Goal: Task Accomplishment & Management: Manage account settings

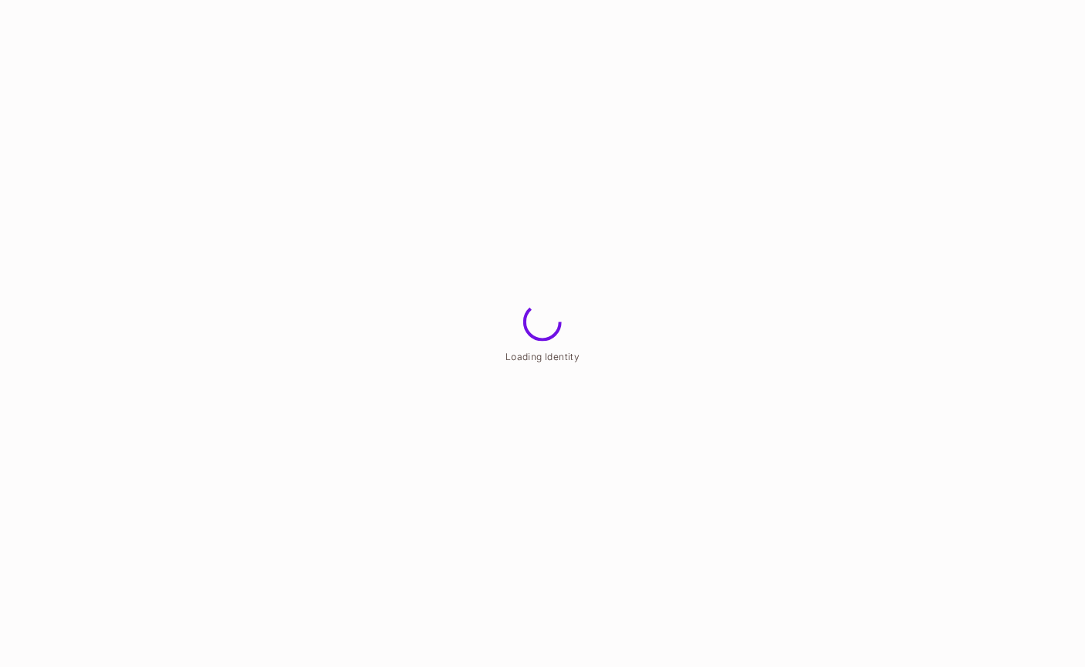
click at [203, 0] on html "Loading Identity" at bounding box center [542, 0] width 1085 height 0
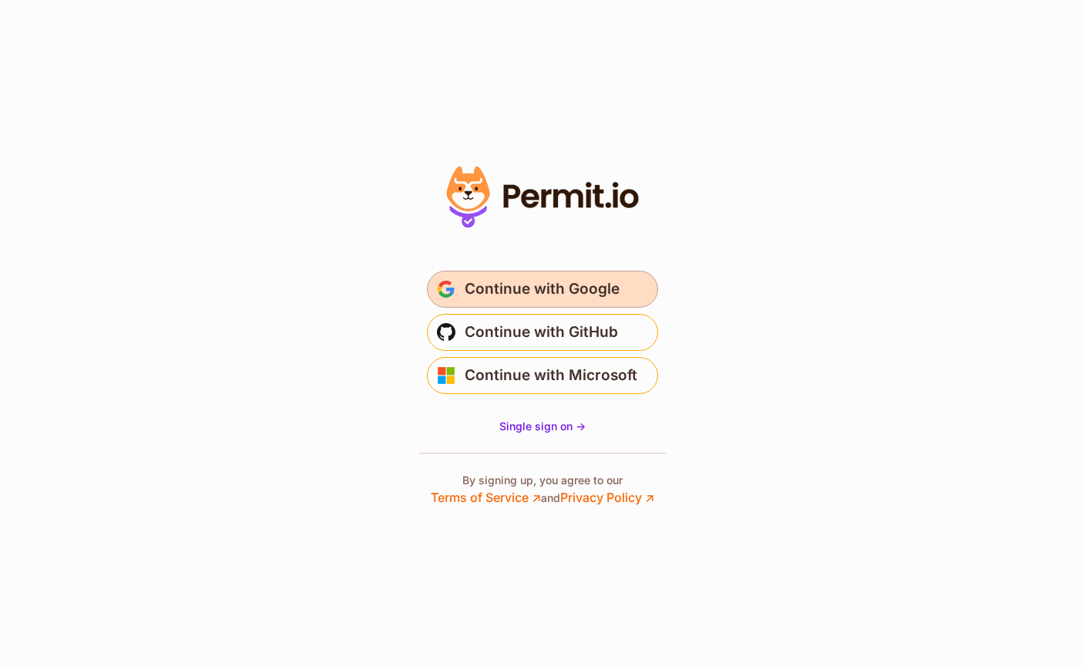
click at [533, 290] on span "Continue with Google" at bounding box center [542, 289] width 155 height 25
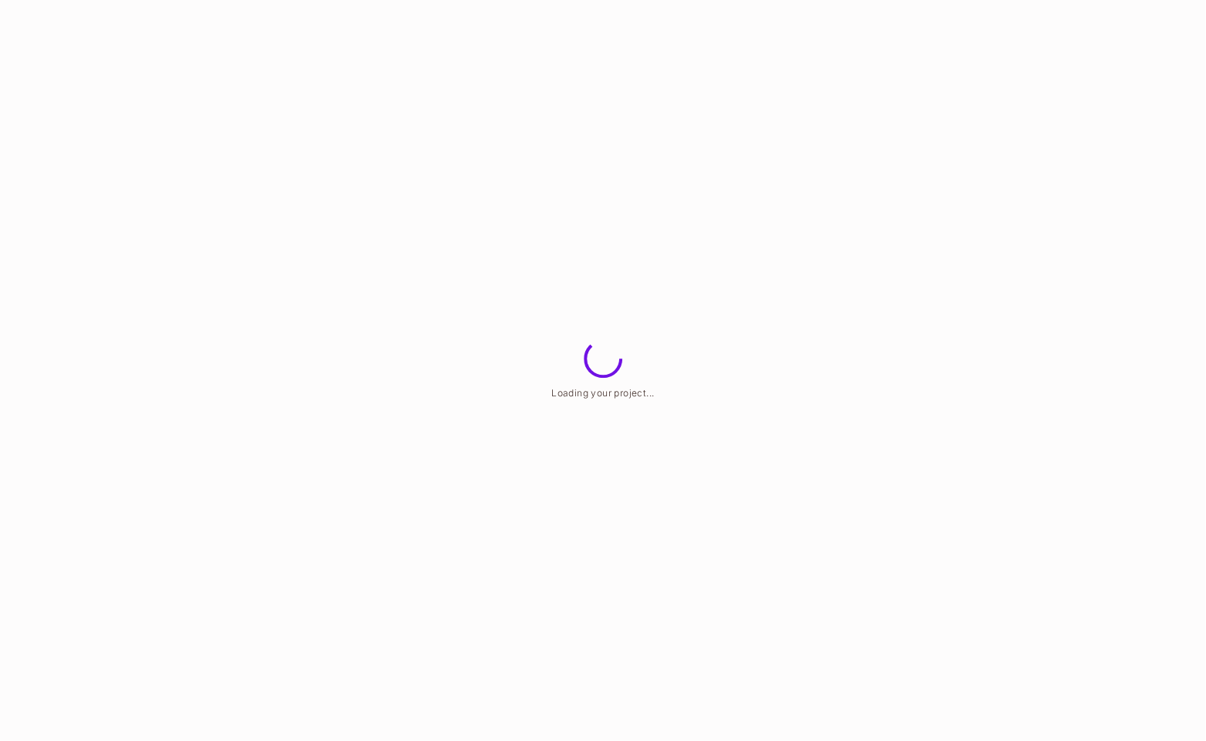
click at [421, 0] on html "Loading your project..." at bounding box center [603, 0] width 1206 height 0
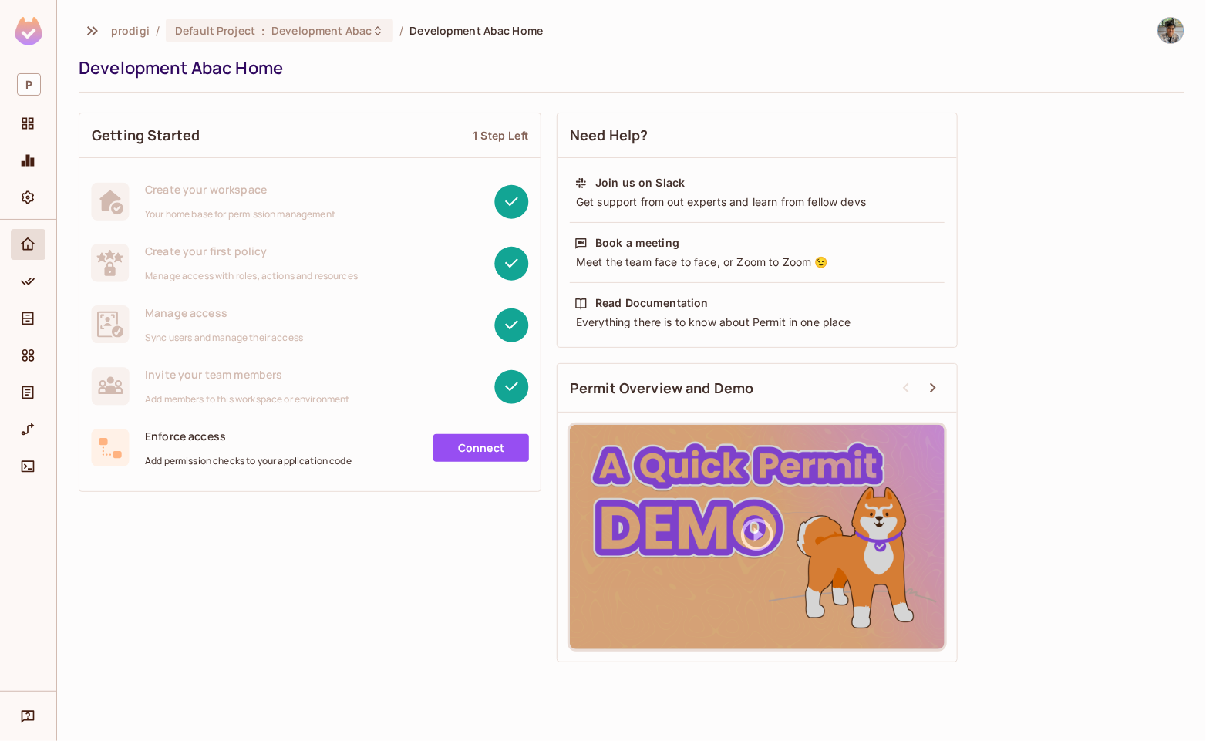
click at [231, 574] on div "Getting Started 1 Step Left Create your workspace Your home base for permission…" at bounding box center [632, 387] width 1106 height 565
click at [25, 111] on div "Projects" at bounding box center [28, 123] width 35 height 31
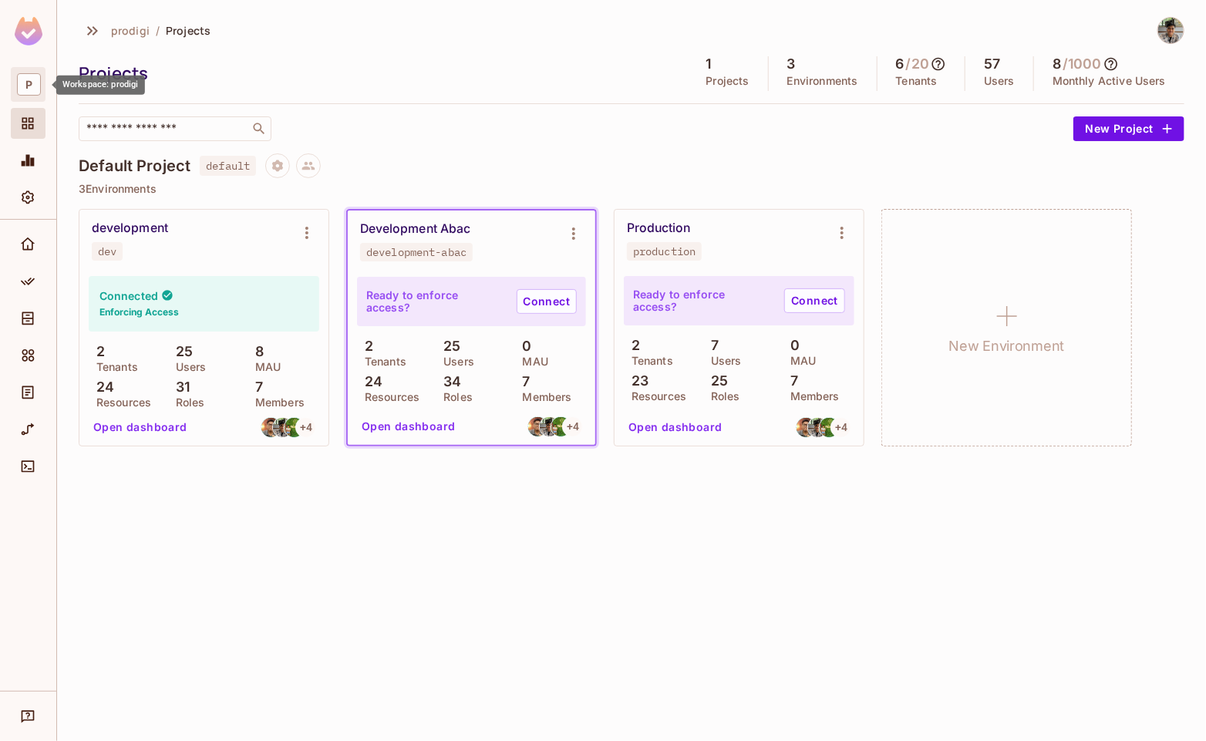
click at [25, 69] on div "P" at bounding box center [28, 84] width 35 height 35
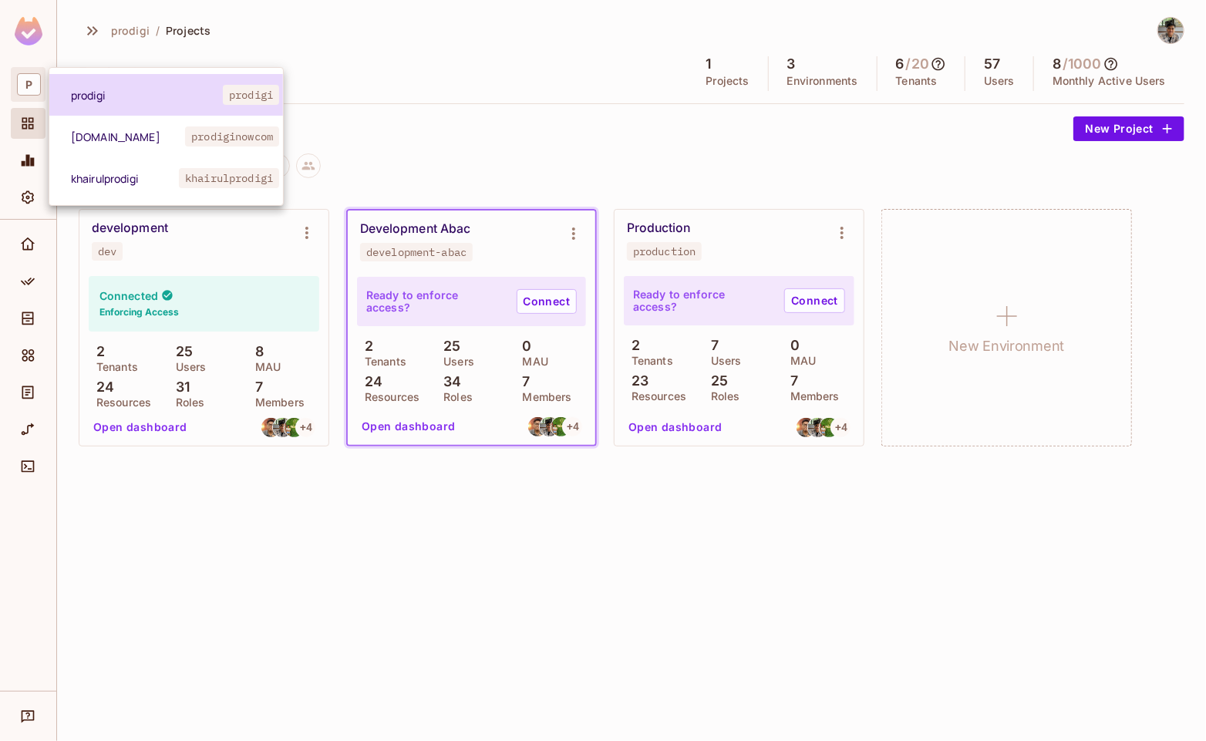
click at [119, 101] on span "prodigi" at bounding box center [147, 95] width 152 height 15
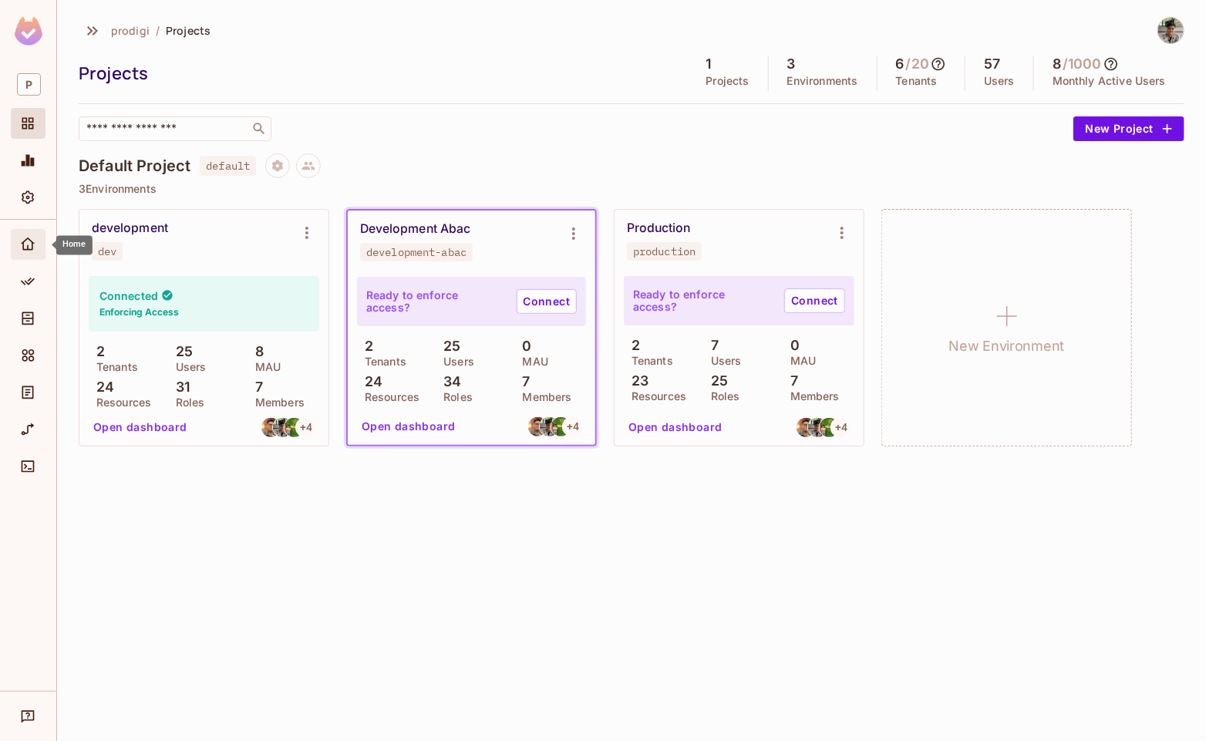
click at [32, 257] on div "Home" at bounding box center [28, 244] width 35 height 31
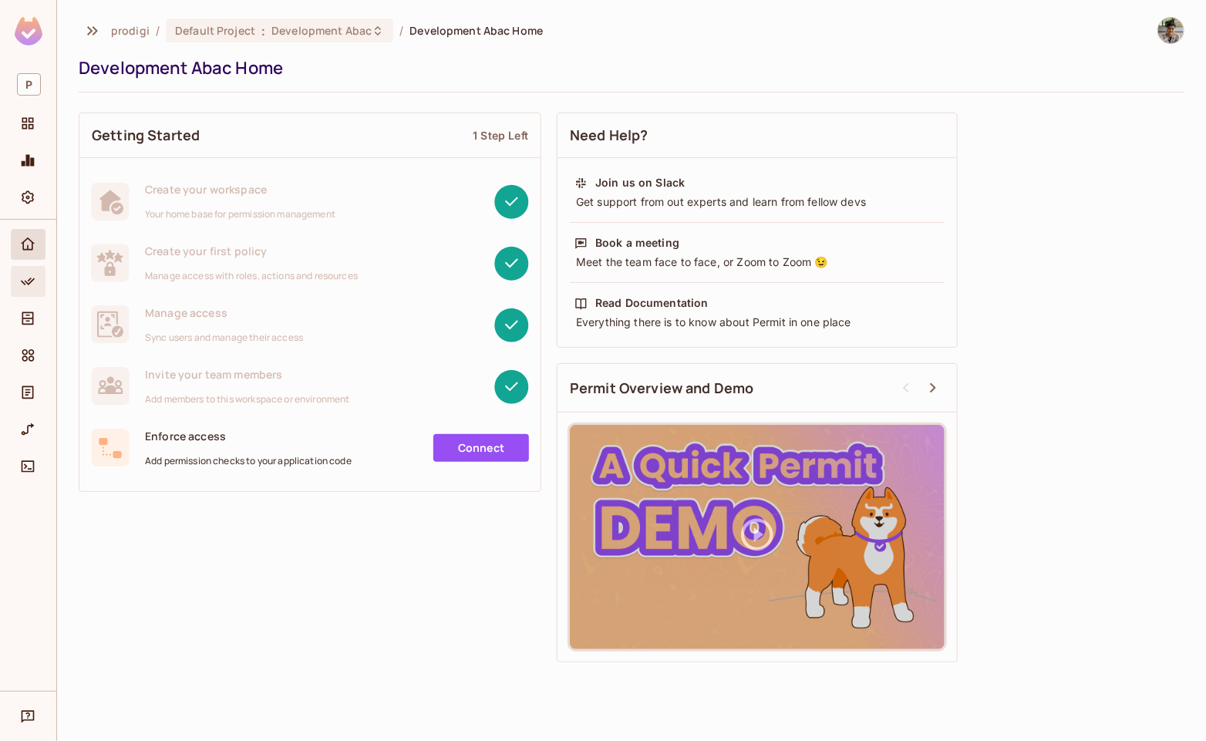
click at [31, 268] on div "Policy" at bounding box center [28, 281] width 35 height 31
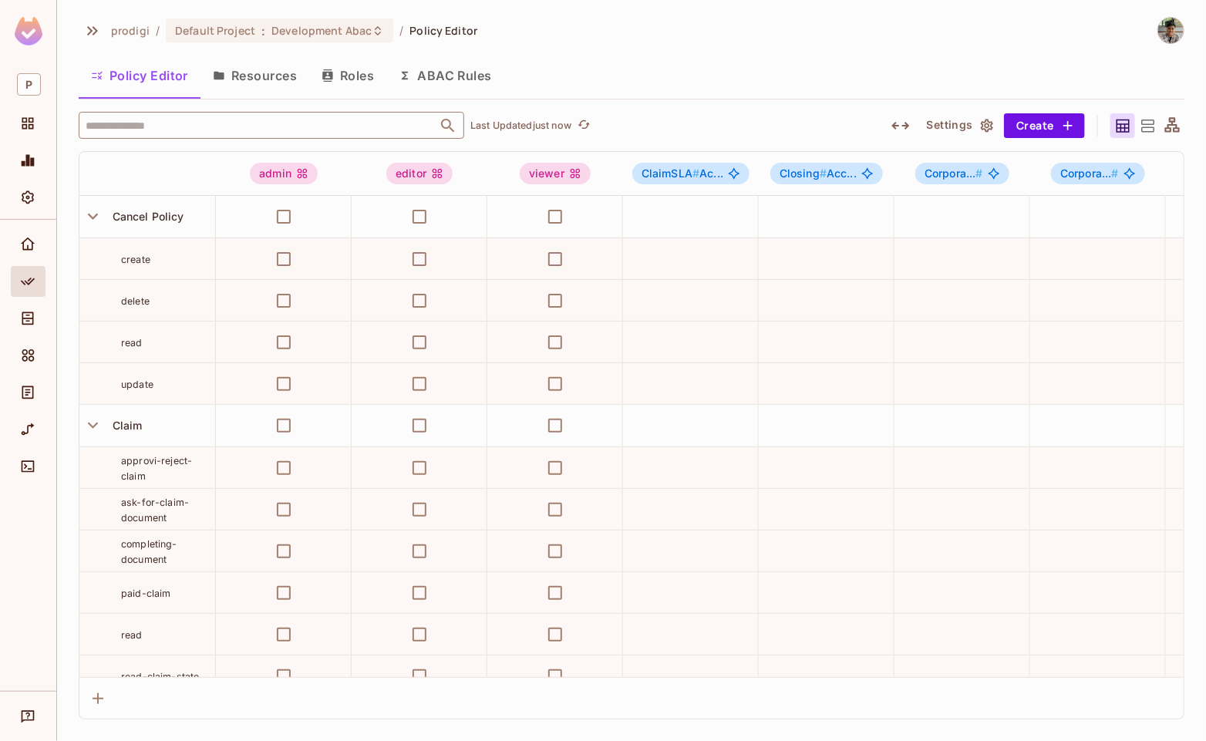
click at [187, 132] on input "text" at bounding box center [258, 125] width 352 height 27
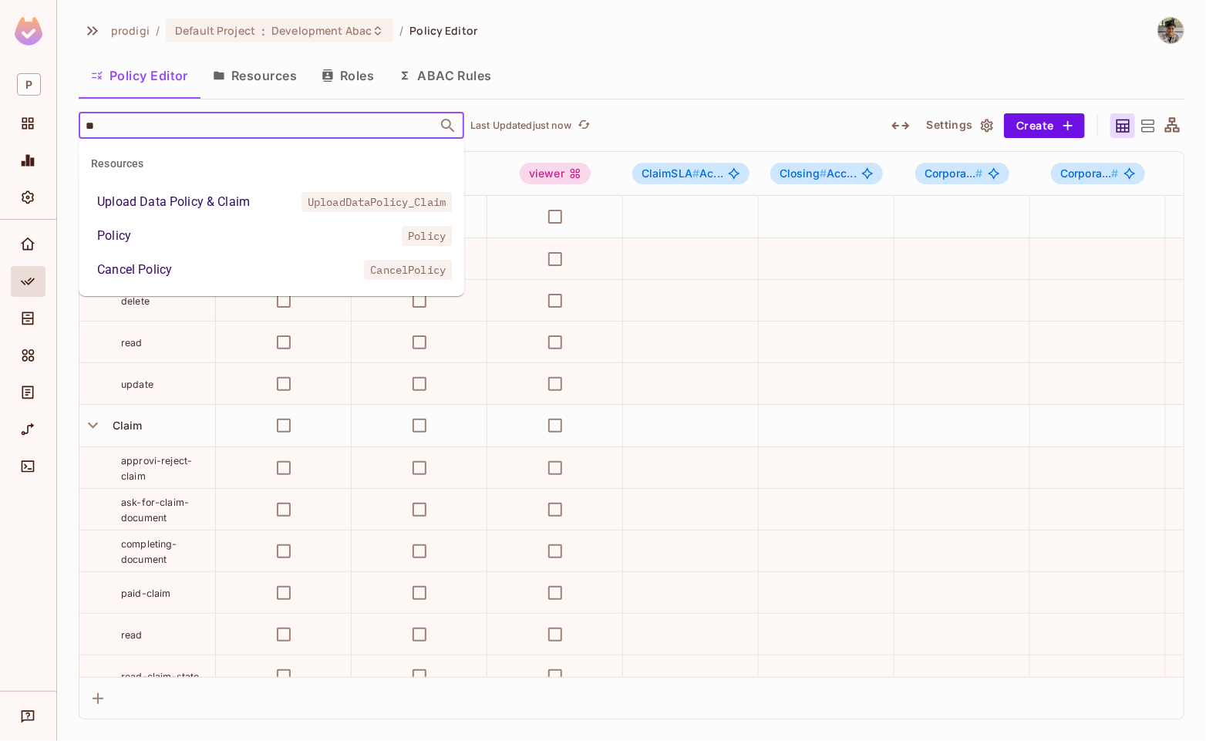
type input "*"
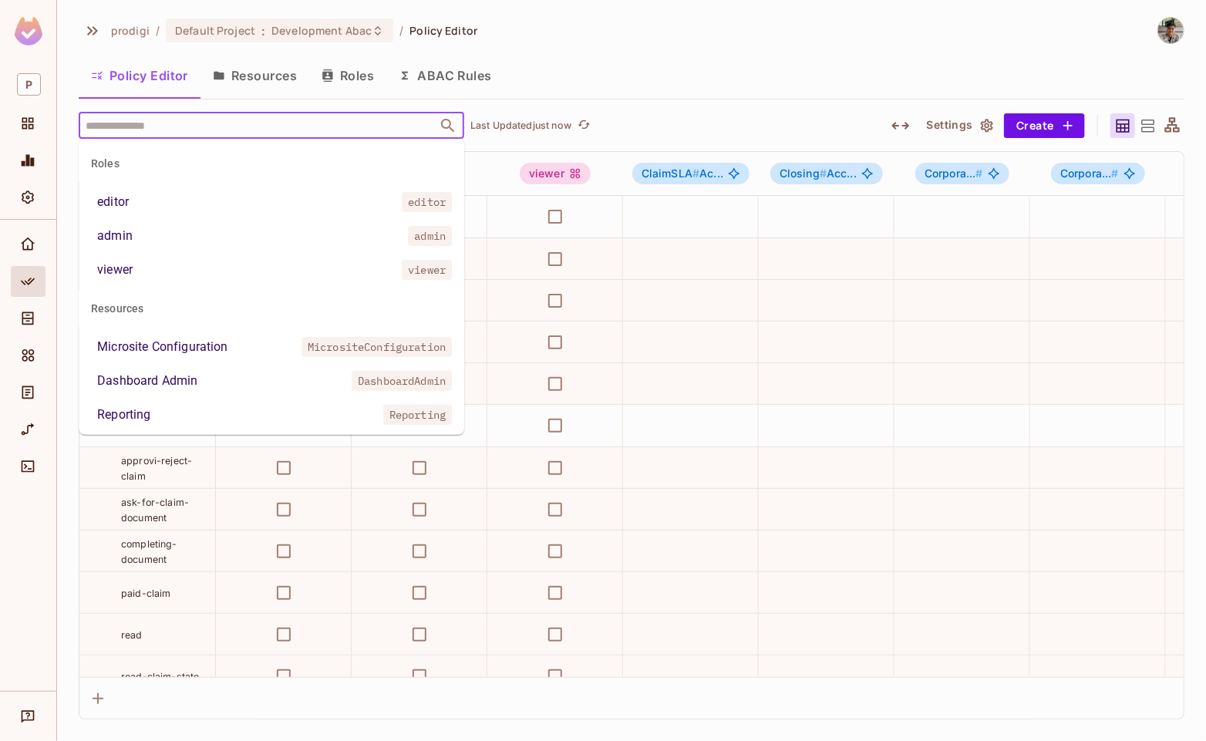
click at [103, 136] on input "text" at bounding box center [258, 125] width 352 height 27
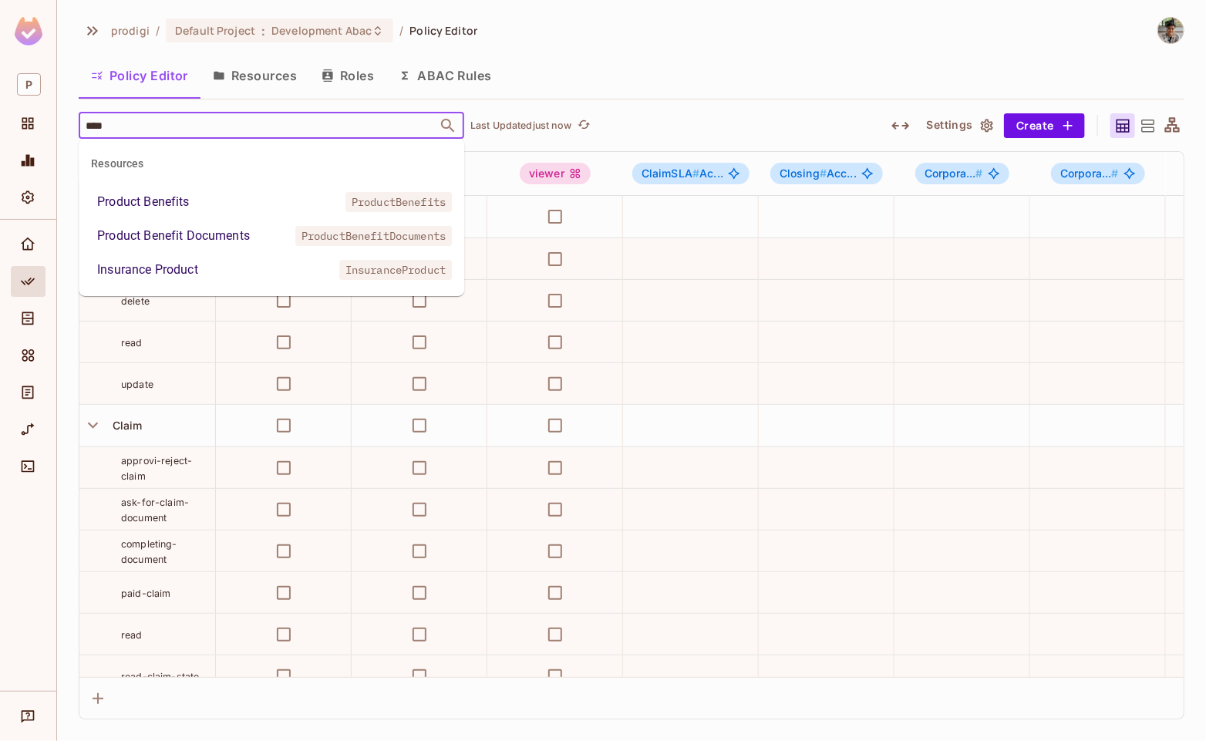
type input "*****"
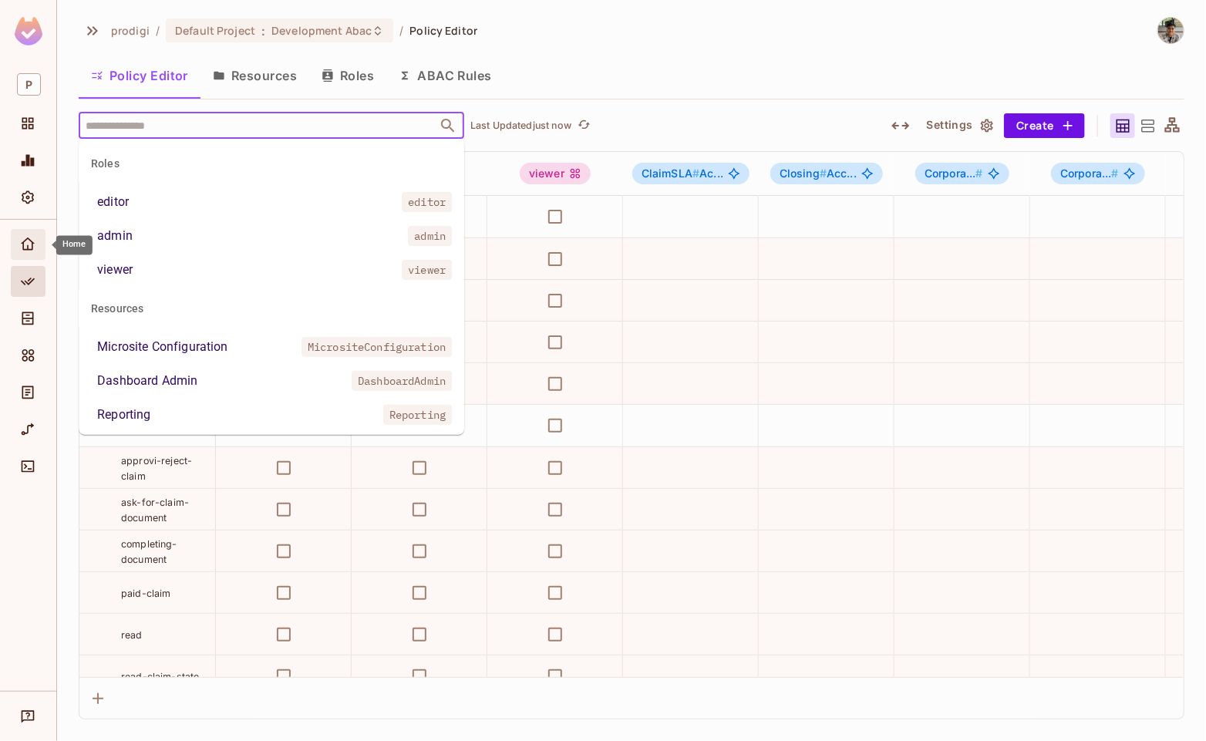
click at [32, 254] on div "Home" at bounding box center [28, 244] width 35 height 31
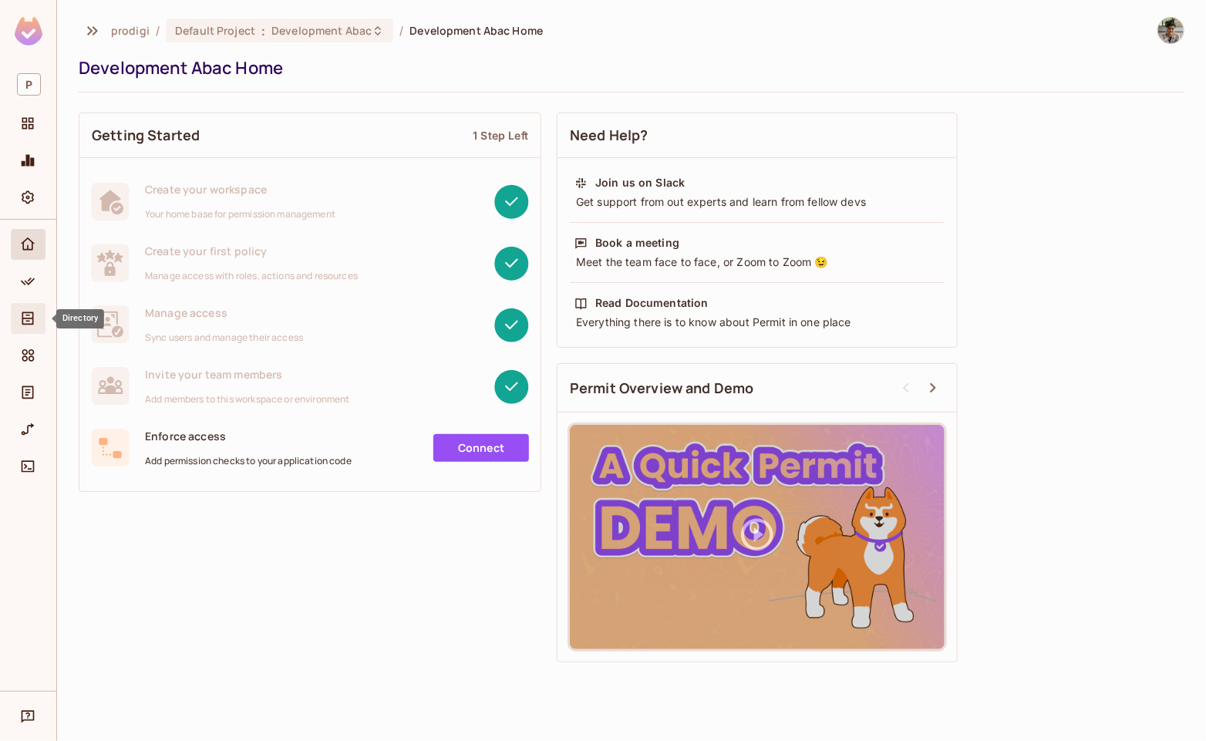
click at [28, 315] on icon "Directory" at bounding box center [28, 318] width 12 height 13
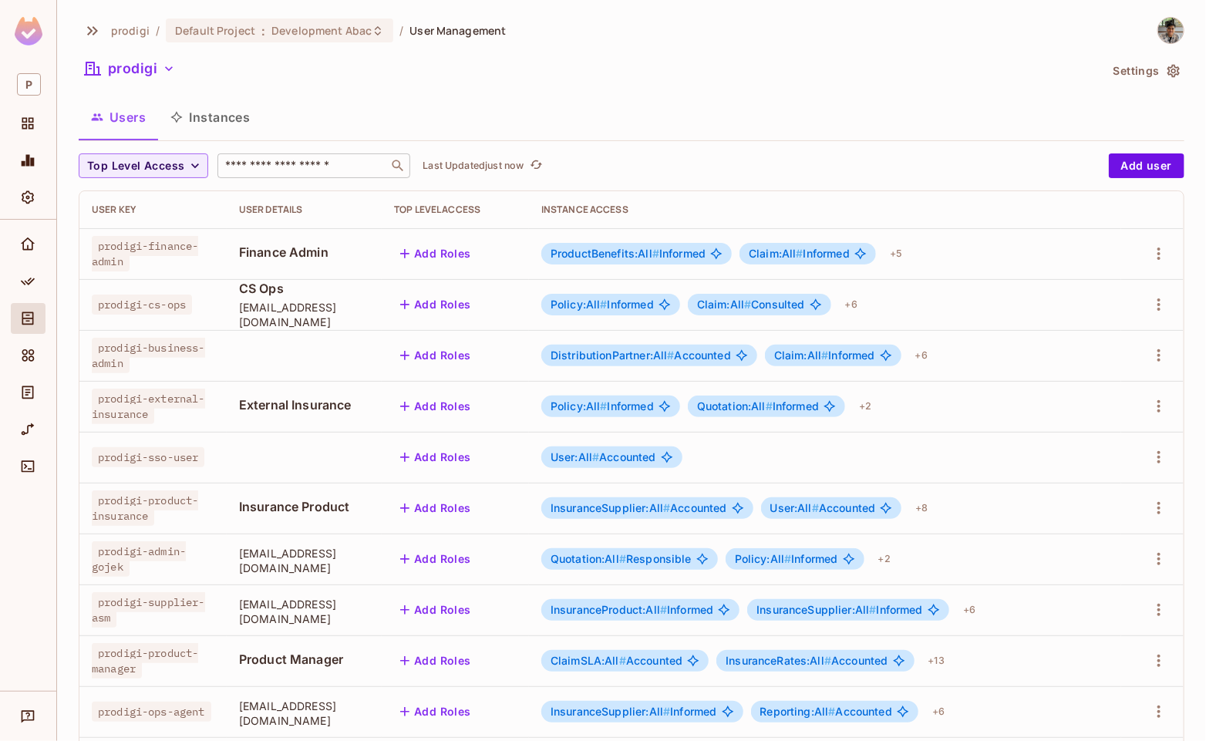
click at [291, 170] on input "text" at bounding box center [303, 165] width 162 height 15
type input "*********"
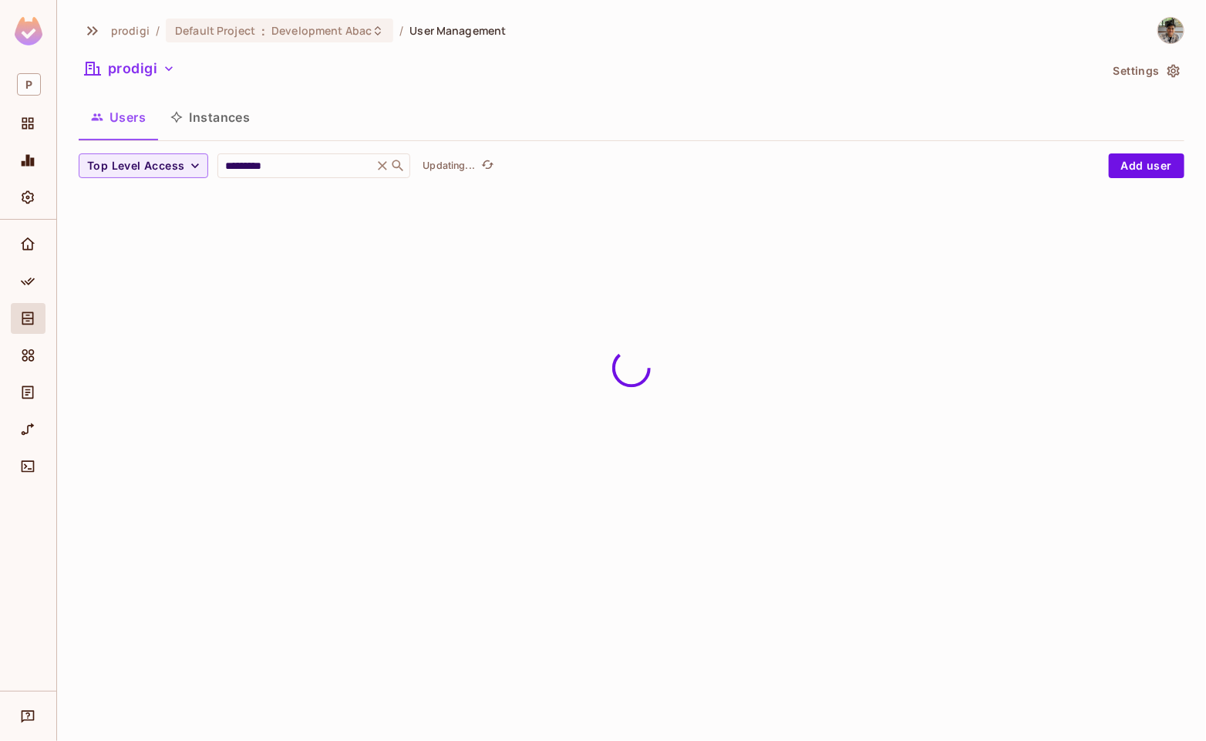
click at [371, 122] on div "Users Instances" at bounding box center [632, 117] width 1106 height 39
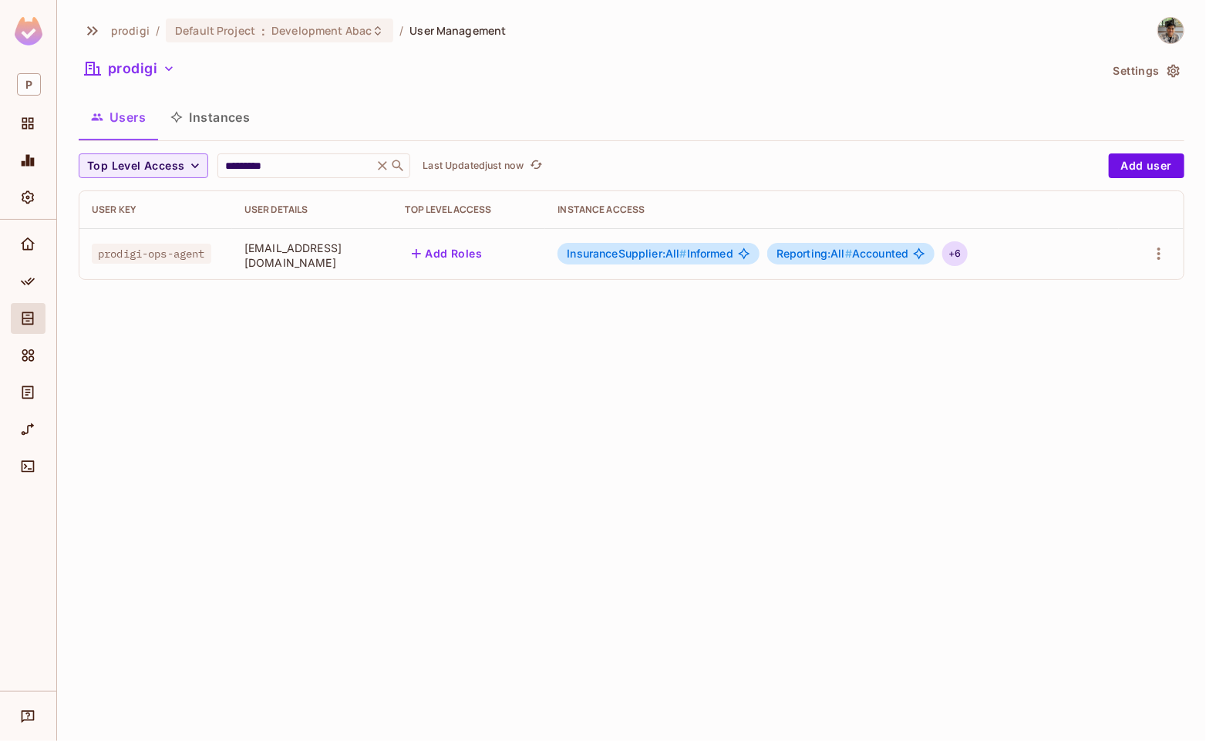
click at [967, 257] on div "+ 6" at bounding box center [954, 253] width 25 height 25
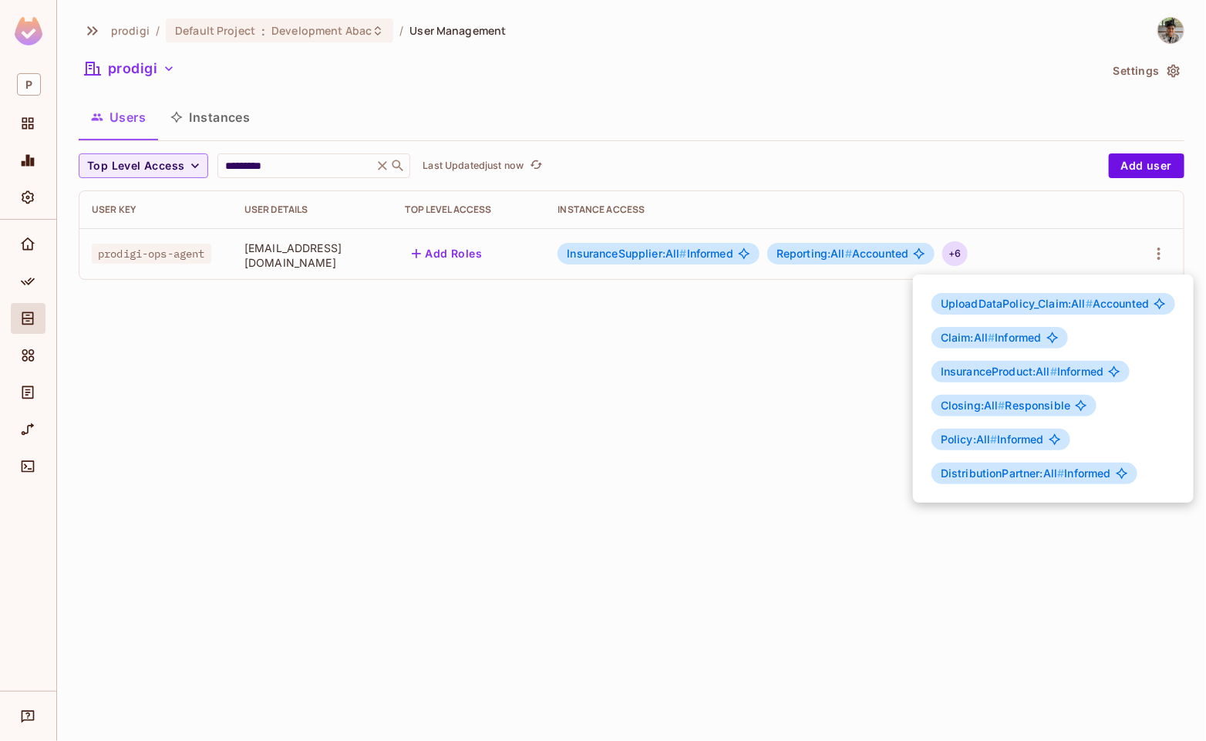
click at [701, 383] on div at bounding box center [603, 370] width 1206 height 741
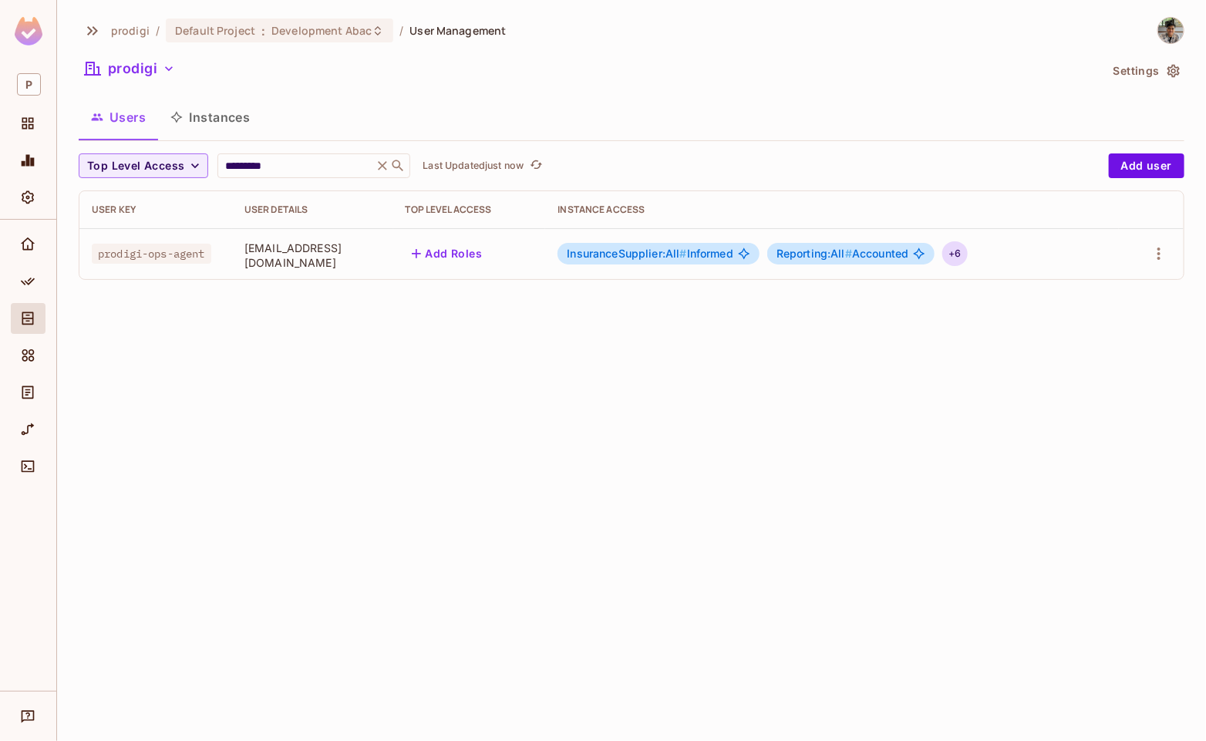
click at [967, 261] on div "+ 6" at bounding box center [954, 253] width 25 height 25
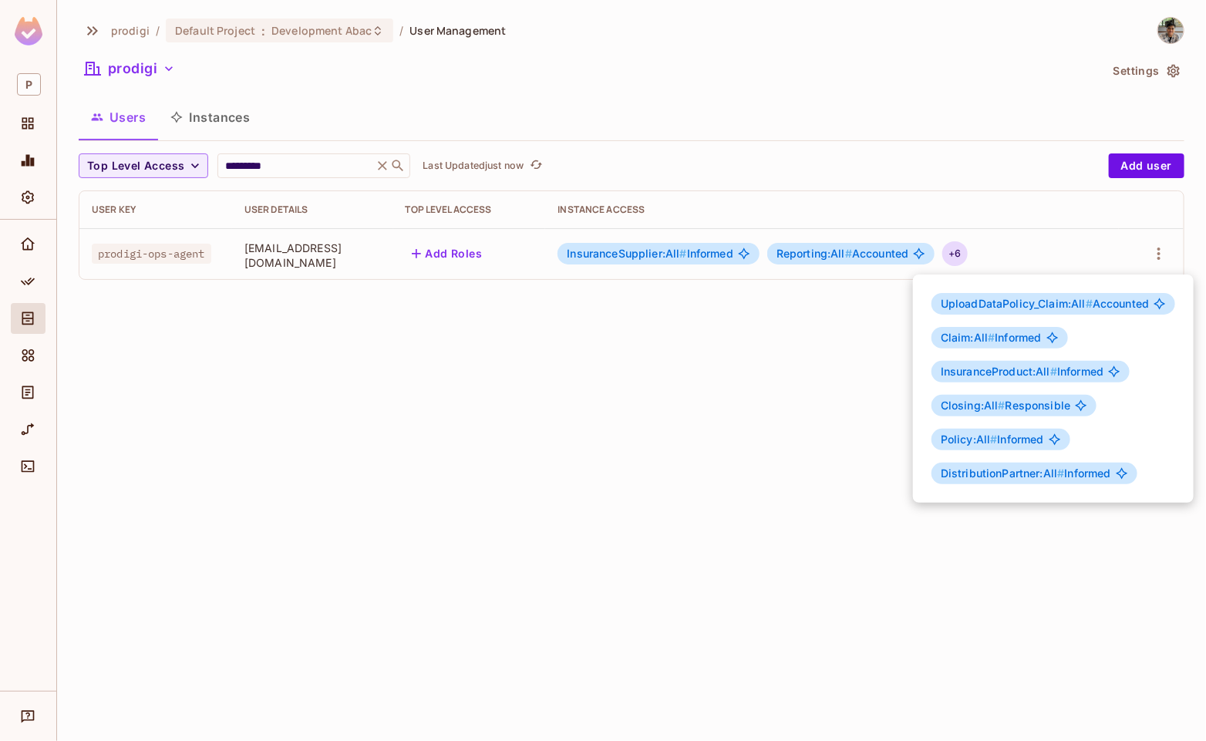
click at [865, 322] on div at bounding box center [603, 370] width 1206 height 741
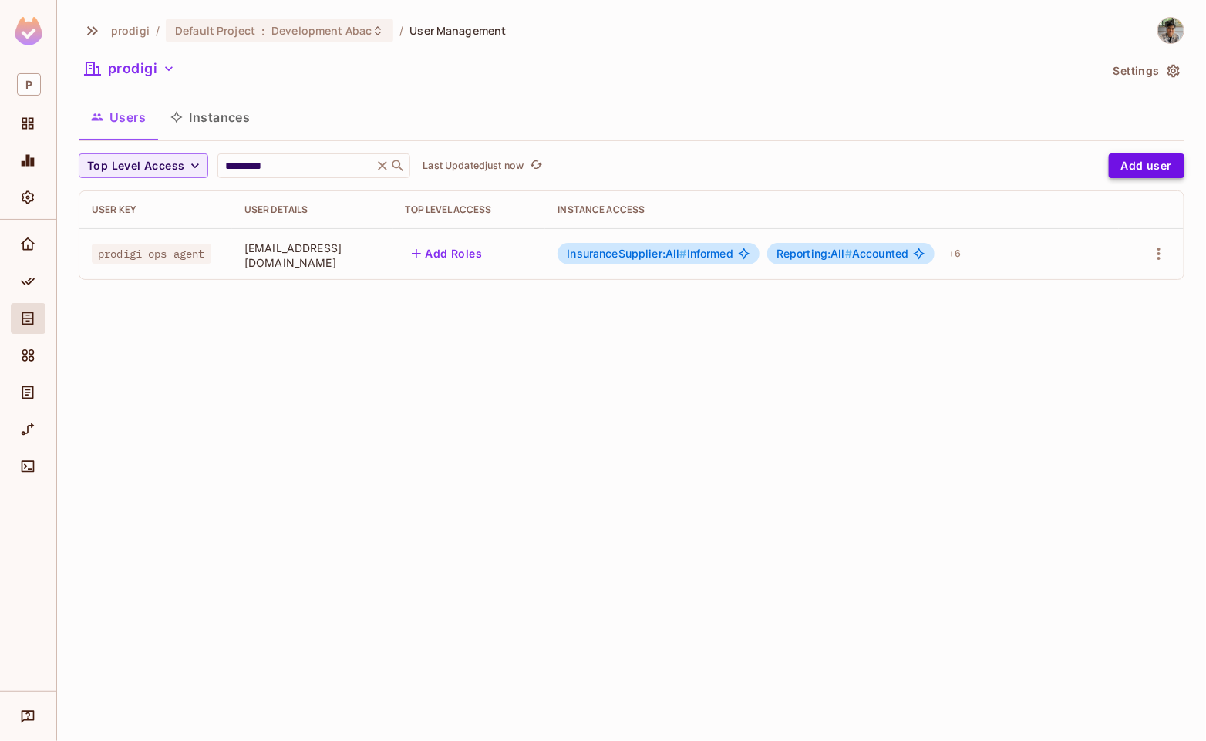
click at [1138, 155] on button "Add user" at bounding box center [1147, 165] width 76 height 25
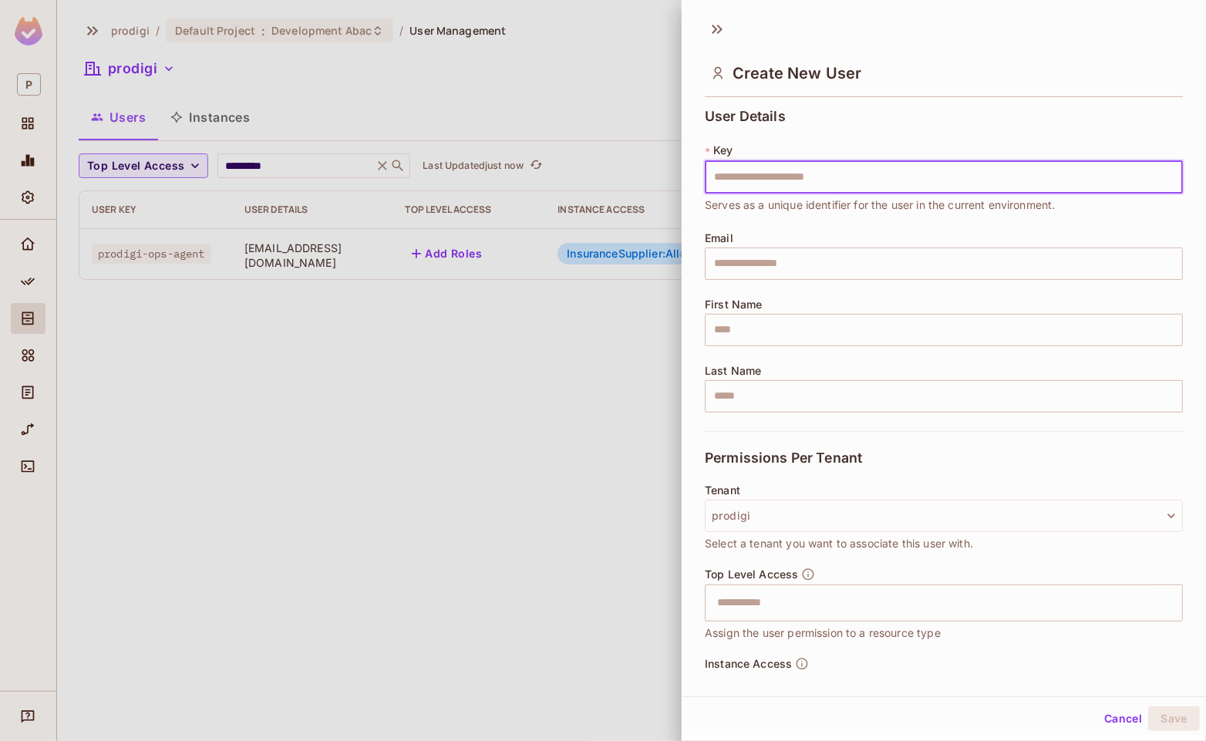
click at [565, 318] on div at bounding box center [603, 370] width 1206 height 741
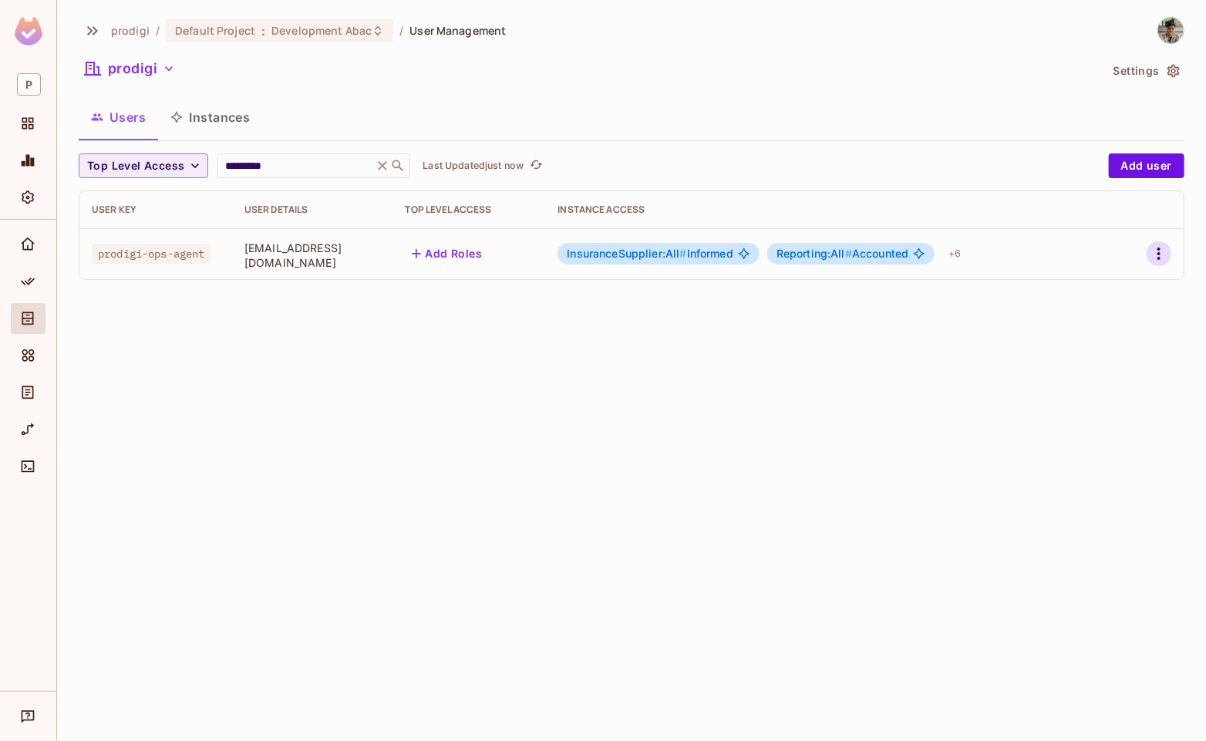
click at [1163, 251] on icon "button" at bounding box center [1158, 253] width 19 height 19
click at [1085, 311] on span "Edit Attributes" at bounding box center [1105, 323] width 86 height 25
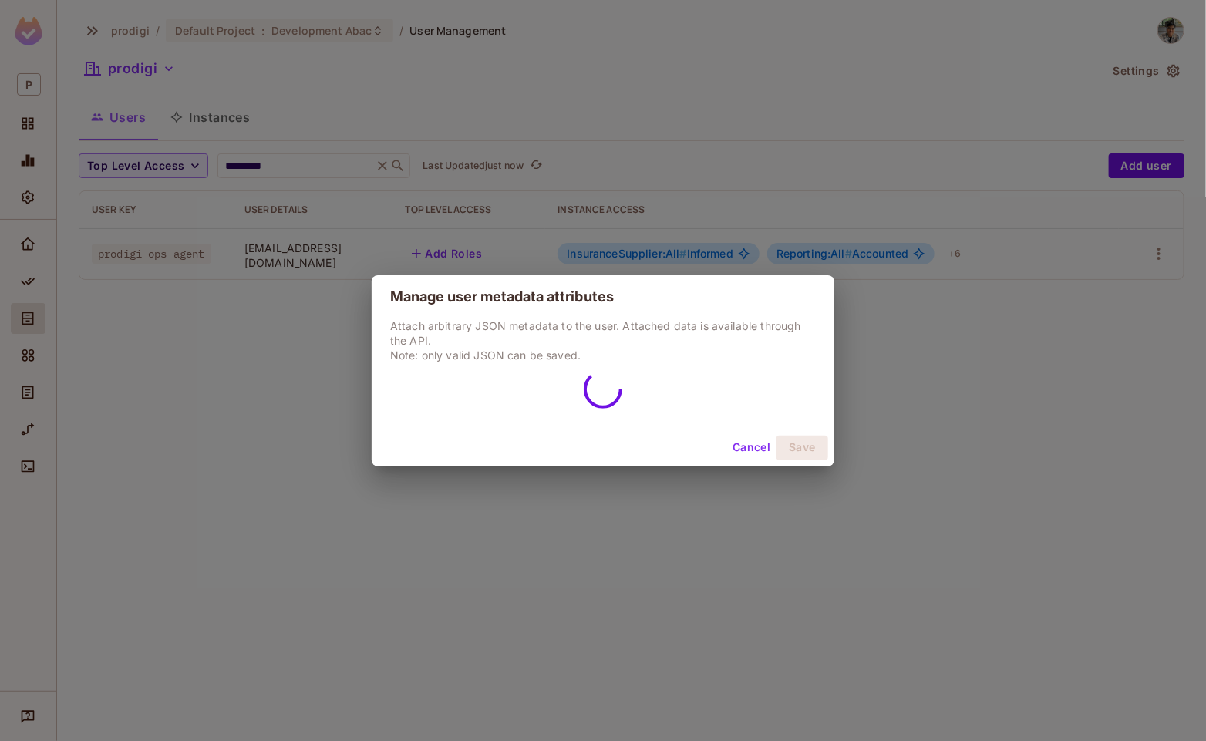
click at [744, 444] on button "Cancel" at bounding box center [751, 448] width 50 height 25
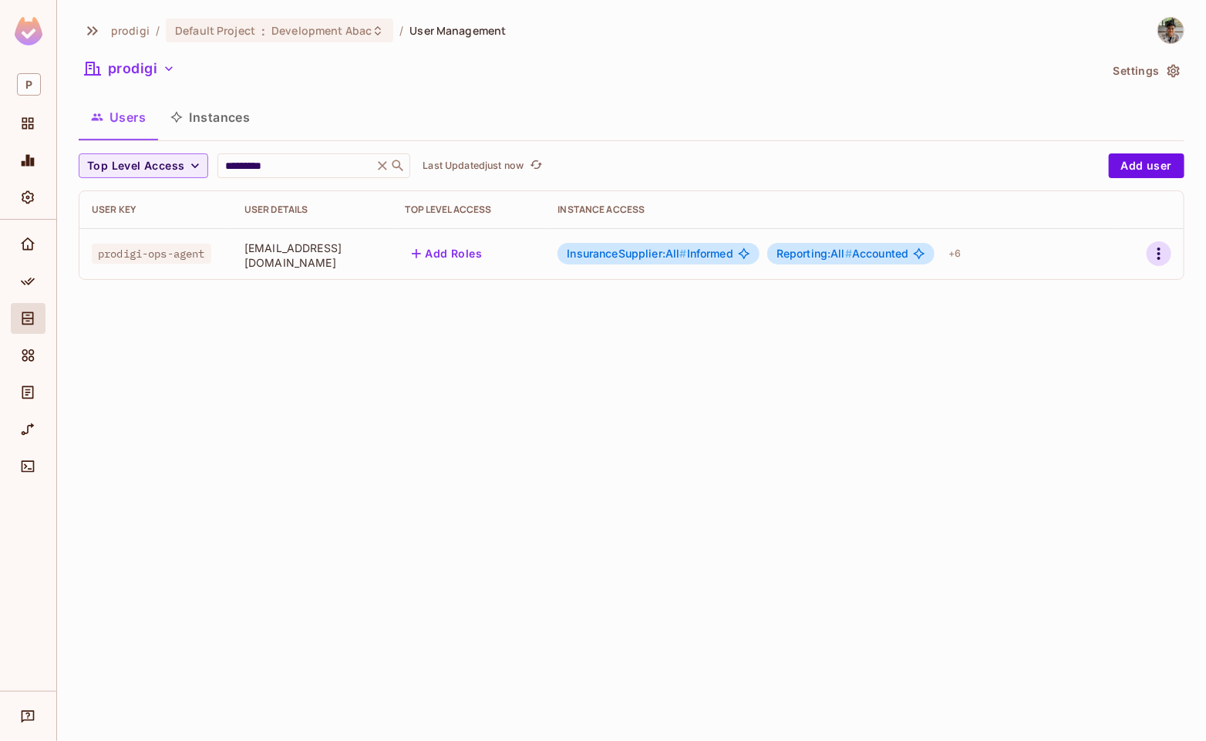
click at [1153, 251] on icon "button" at bounding box center [1158, 253] width 19 height 19
click at [1109, 284] on li "Edit" at bounding box center [1092, 290] width 136 height 34
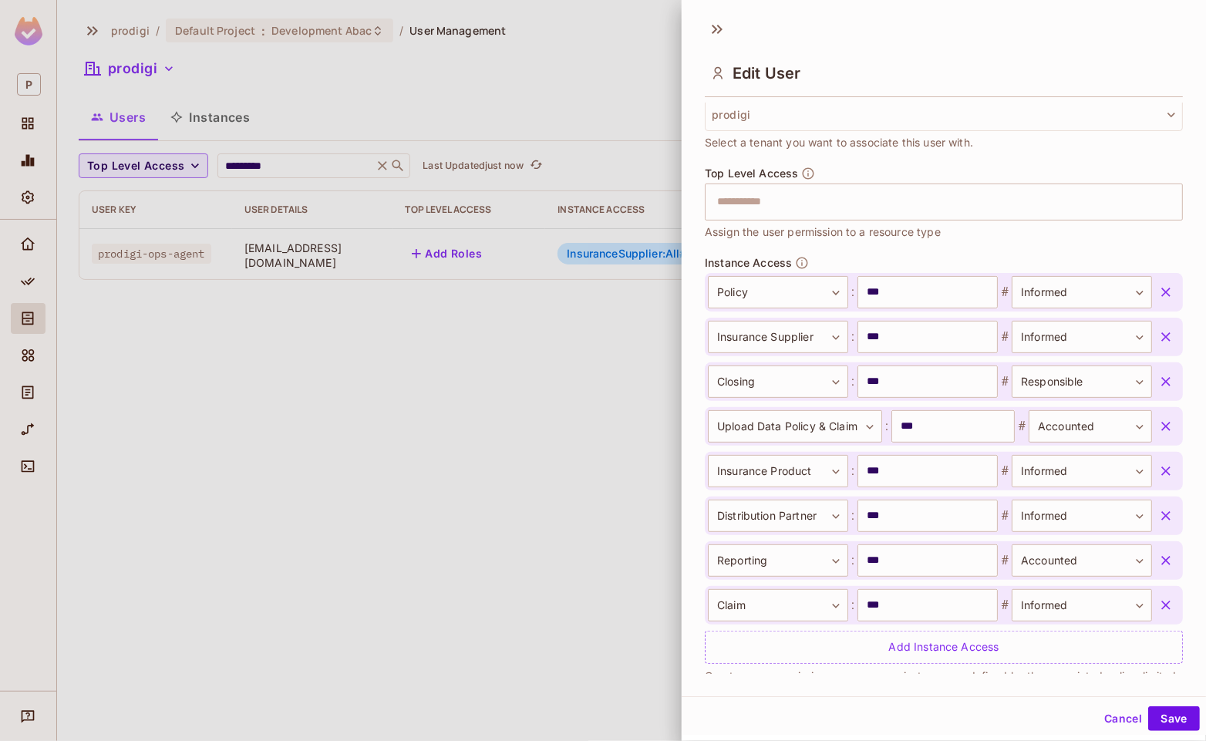
scroll to position [436, 0]
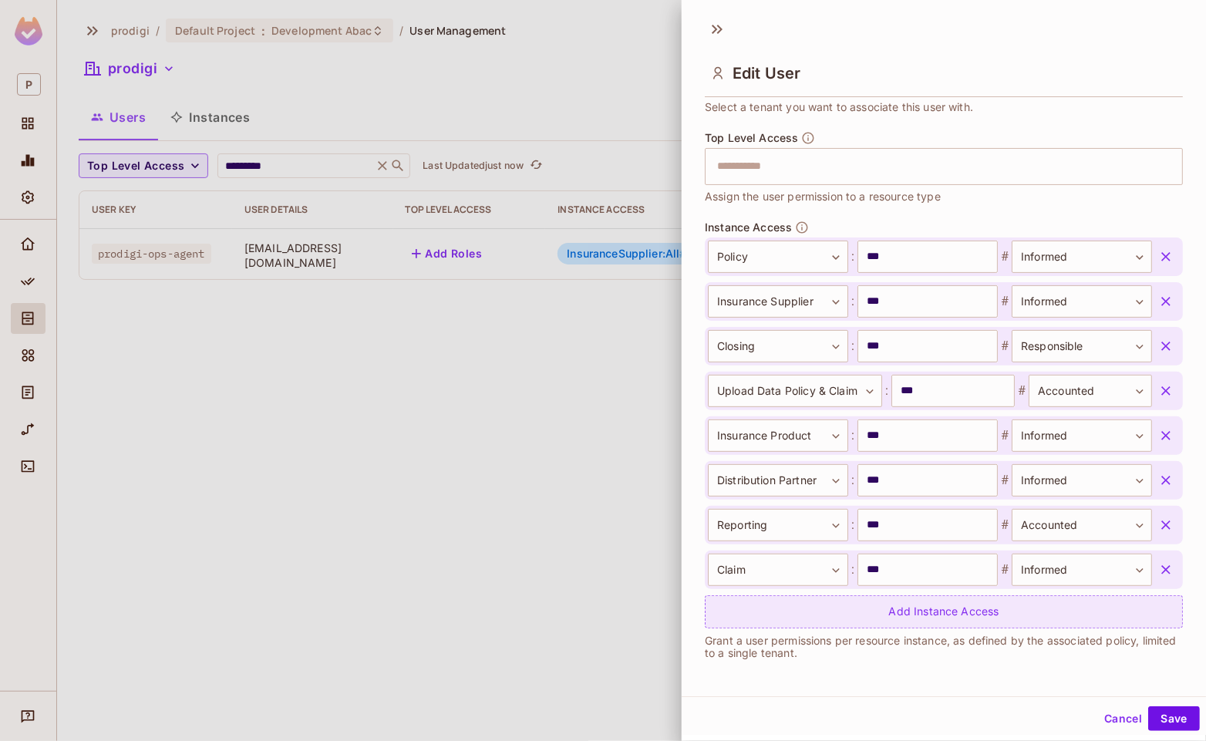
click at [870, 598] on div "Add Instance Access" at bounding box center [944, 611] width 478 height 33
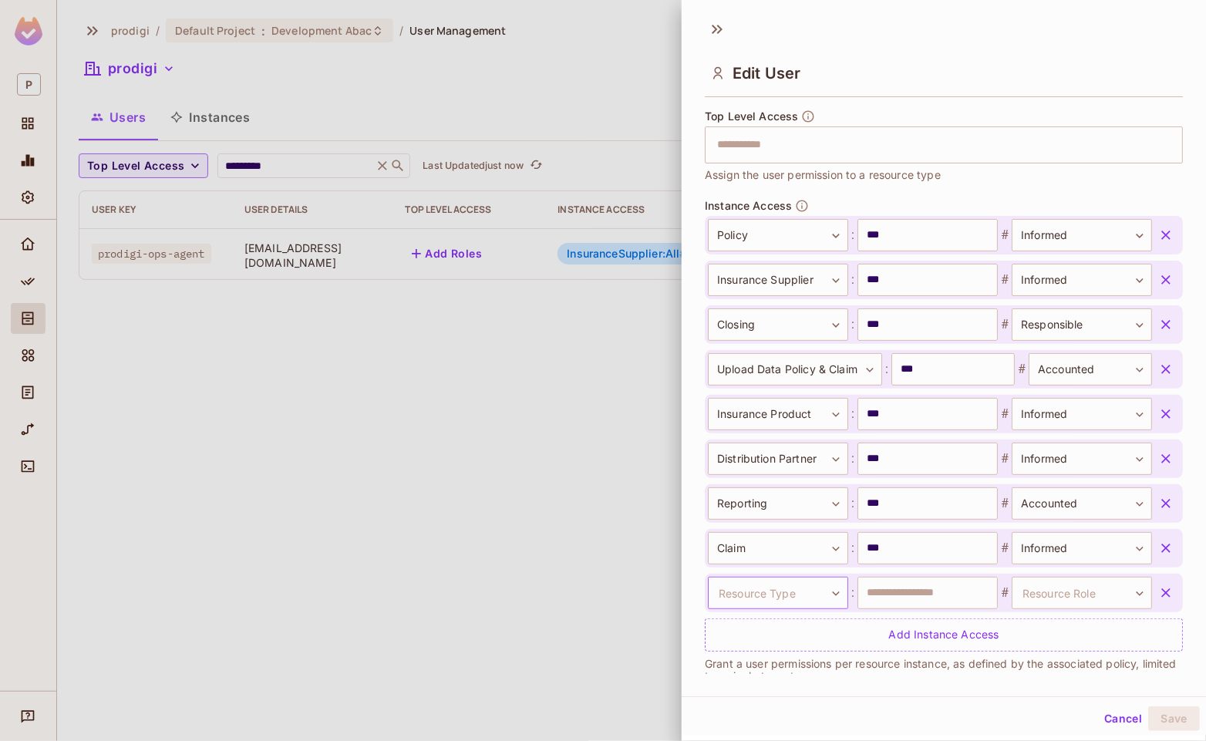
scroll to position [481, 0]
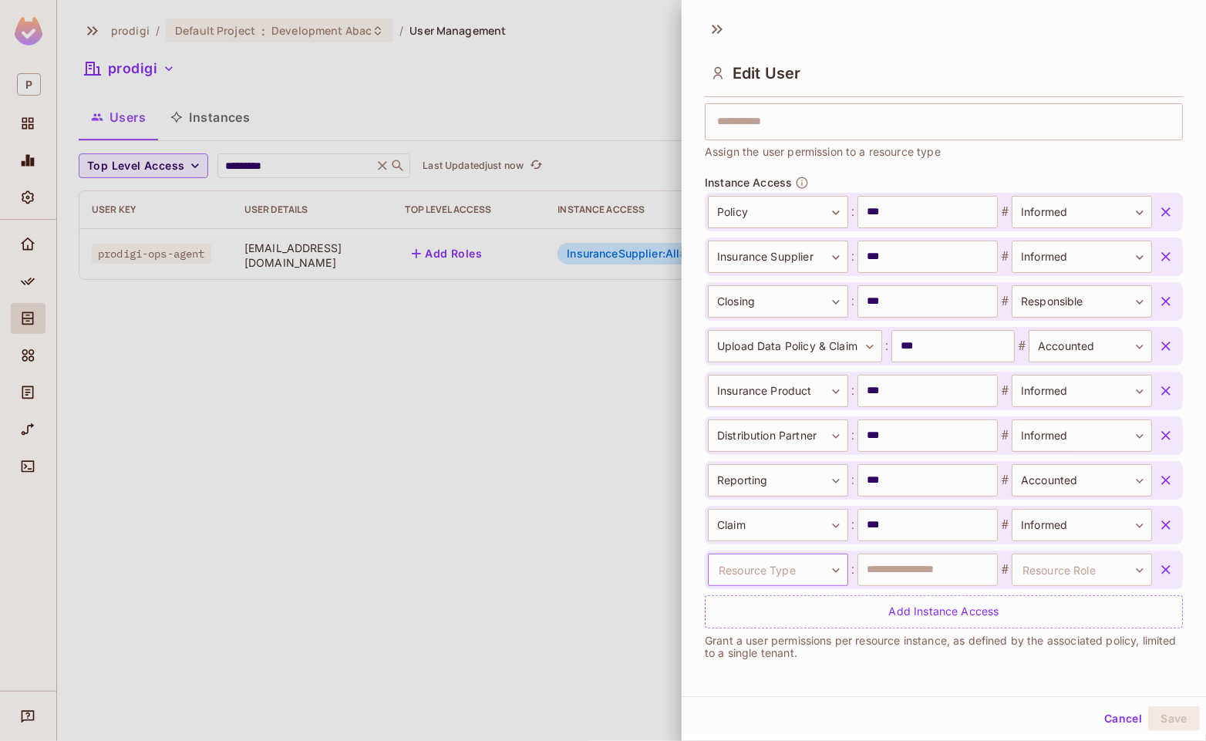
click at [813, 573] on body "**********" at bounding box center [603, 370] width 1206 height 741
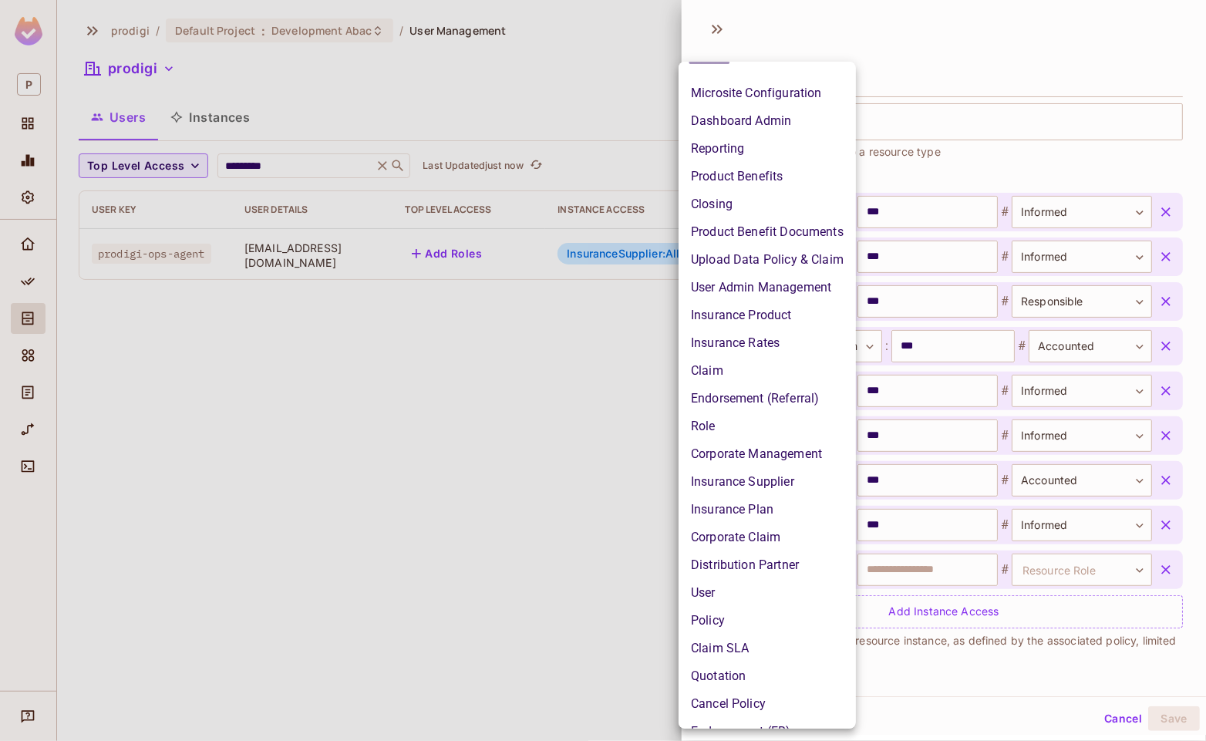
scroll to position [0, 0]
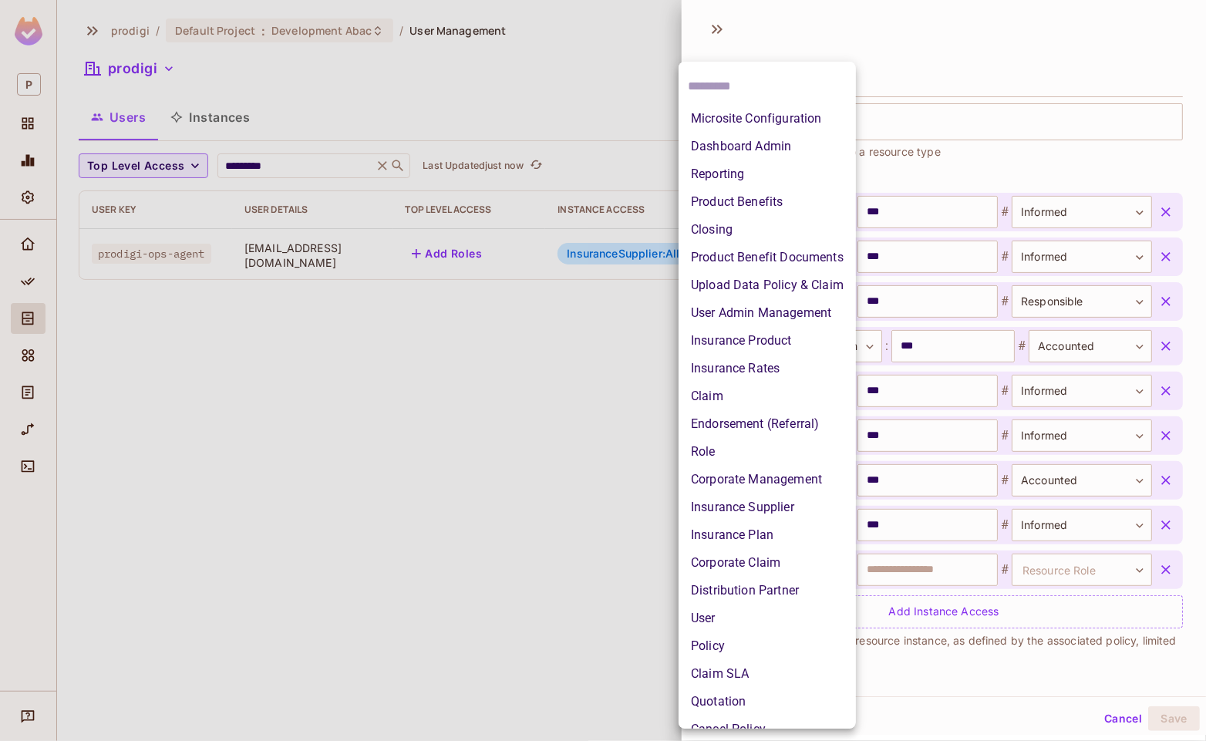
click at [757, 202] on li "Product Benefits" at bounding box center [766, 202] width 177 height 28
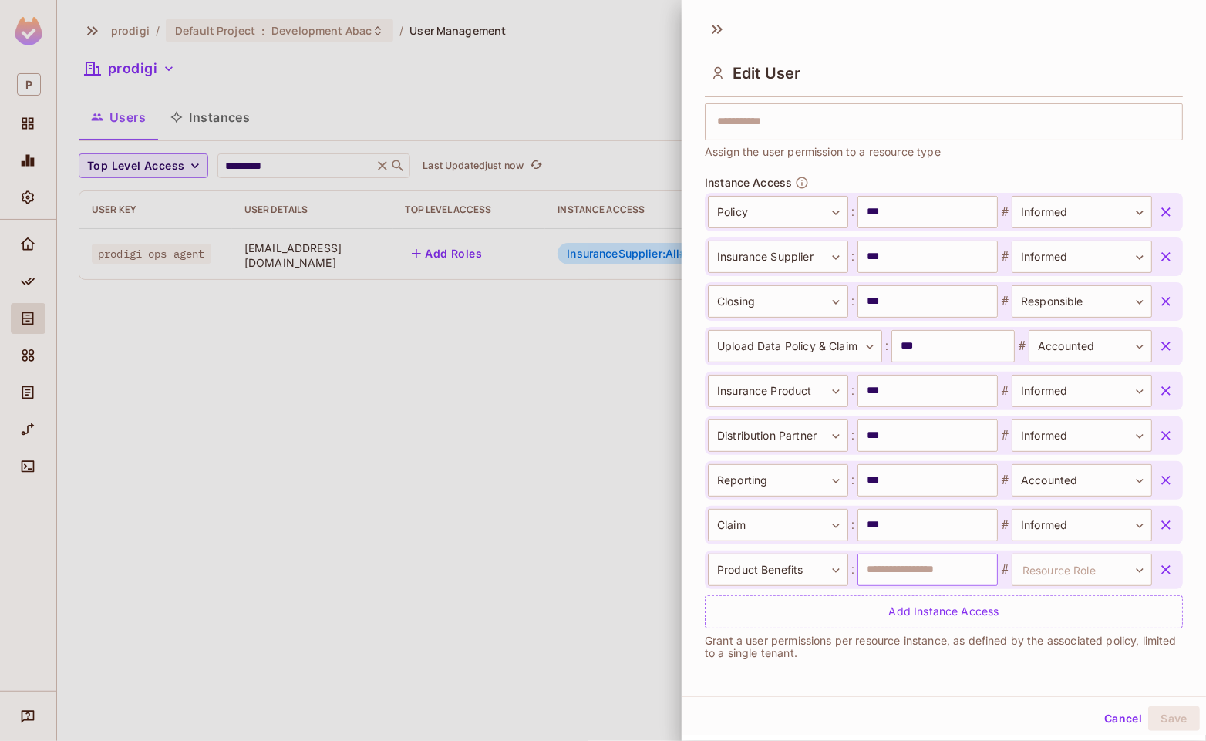
click at [912, 580] on input "text" at bounding box center [927, 570] width 140 height 32
type input "***"
click at [1023, 561] on body "**********" at bounding box center [603, 370] width 1206 height 741
click at [1030, 675] on li "Informed" at bounding box center [1059, 671] width 142 height 28
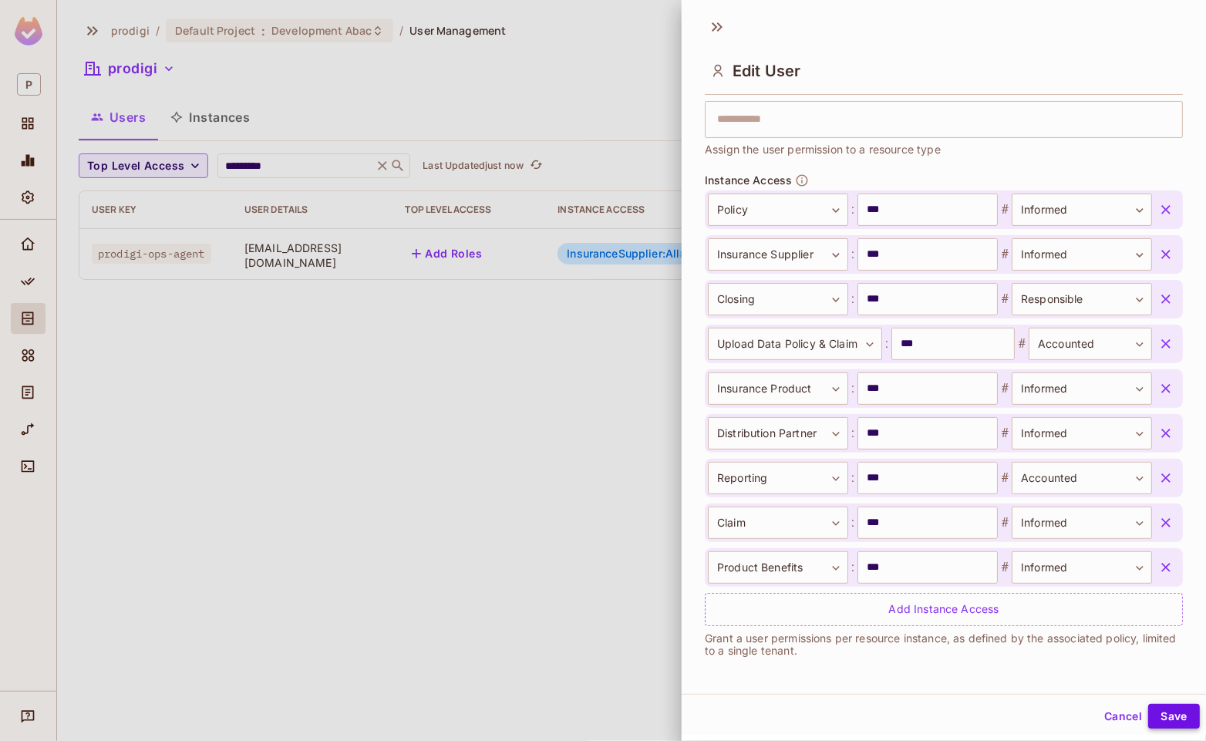
click at [1173, 715] on button "Save" at bounding box center [1174, 716] width 52 height 25
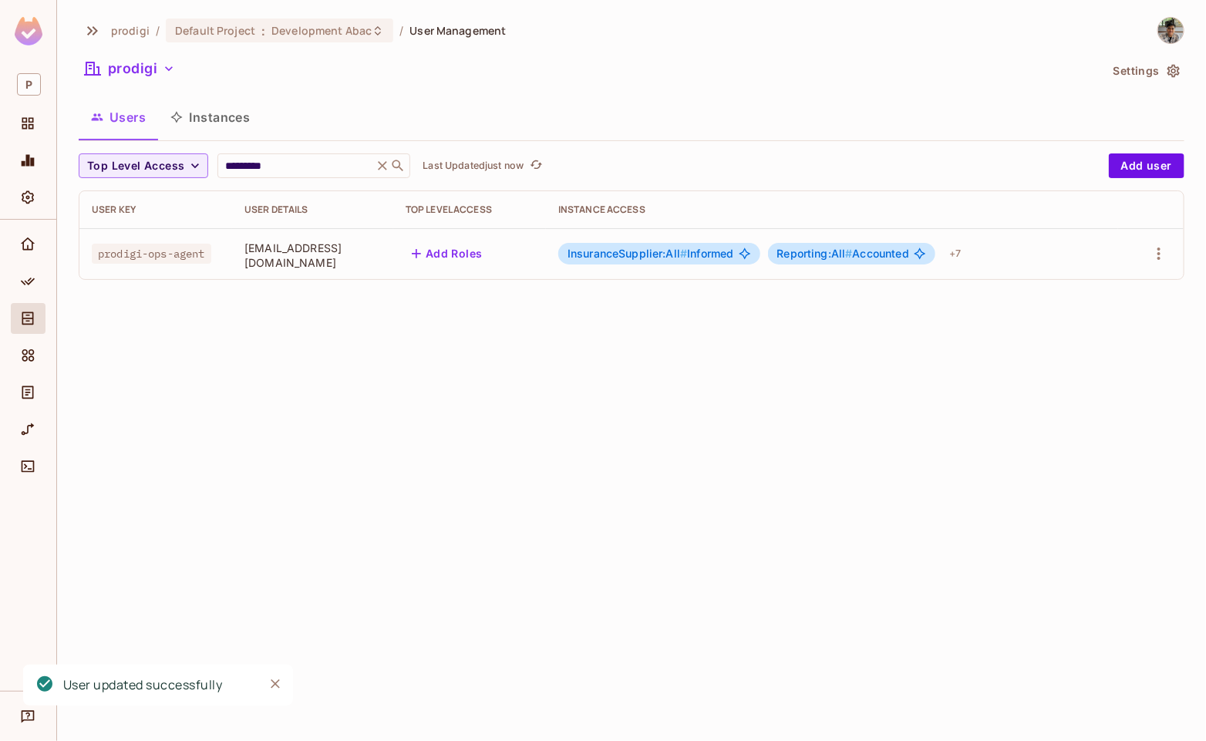
click at [231, 340] on div "prodigi / Default Project : Development Abac / User Management prodigi Settings…" at bounding box center [631, 370] width 1149 height 741
click at [967, 251] on div "+ 7" at bounding box center [955, 253] width 24 height 25
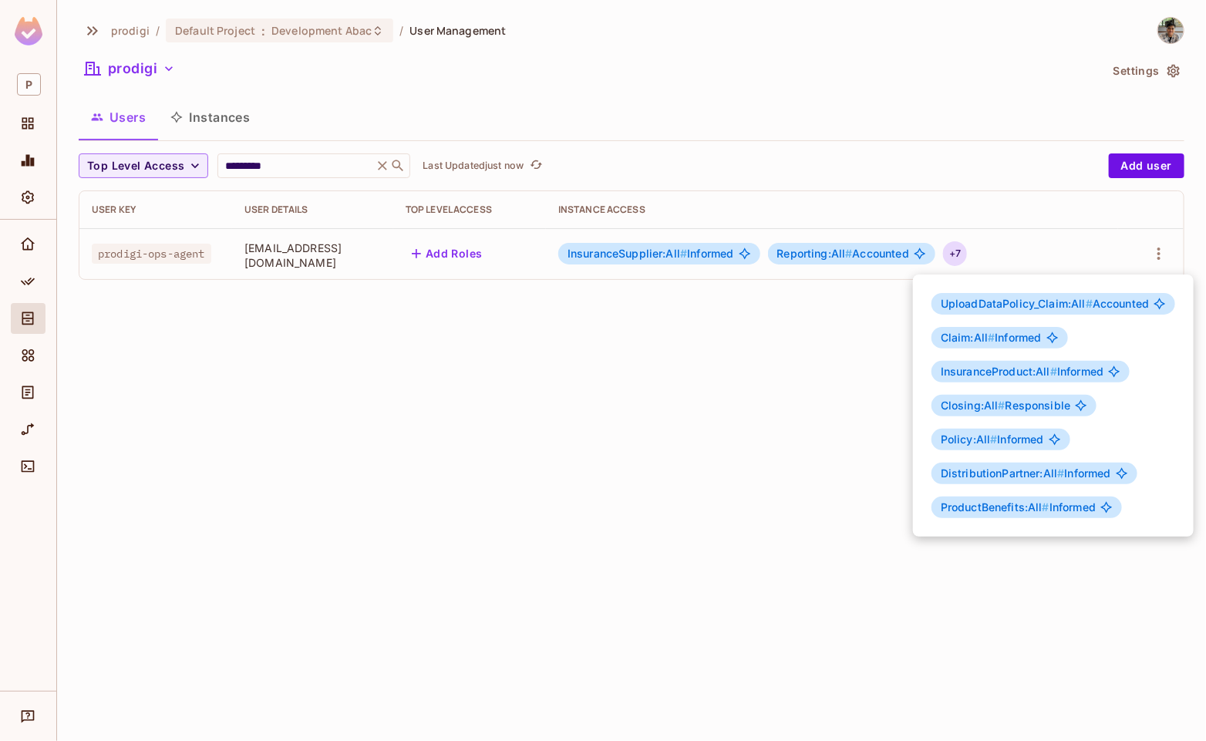
click at [646, 372] on div at bounding box center [603, 370] width 1206 height 741
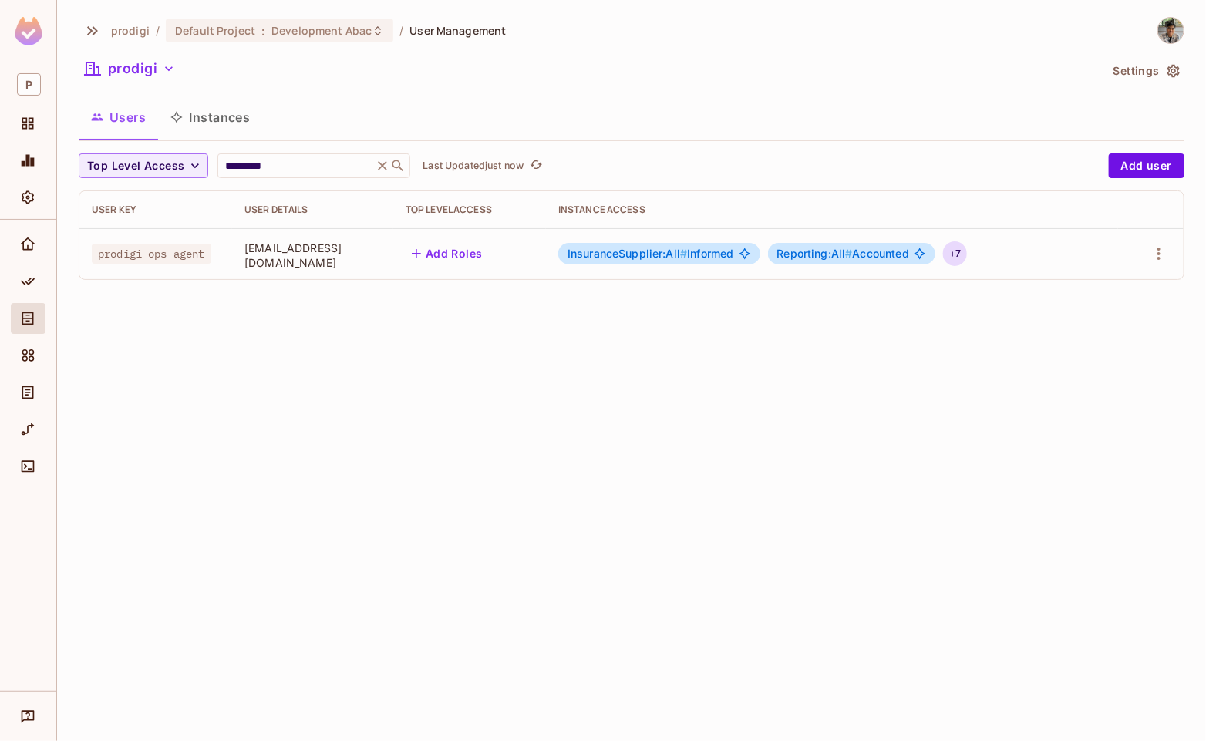
click at [967, 255] on div "+ 7" at bounding box center [955, 253] width 24 height 25
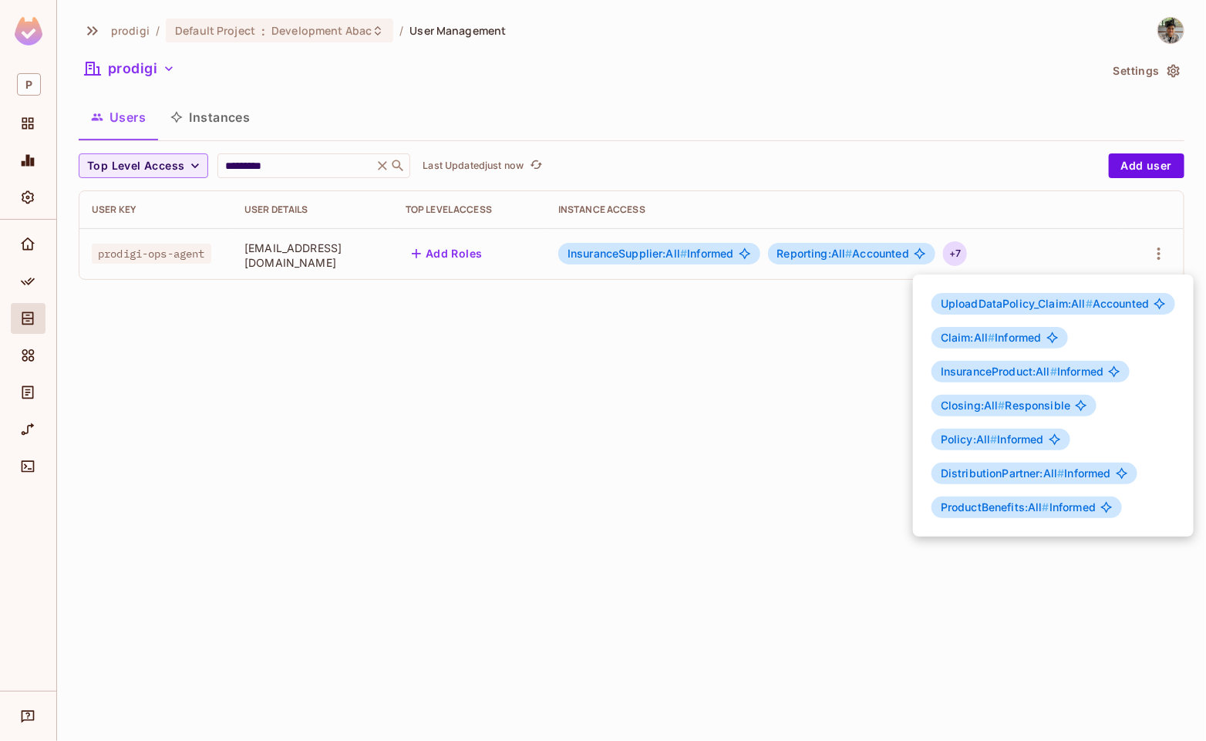
click at [702, 335] on div at bounding box center [603, 370] width 1206 height 741
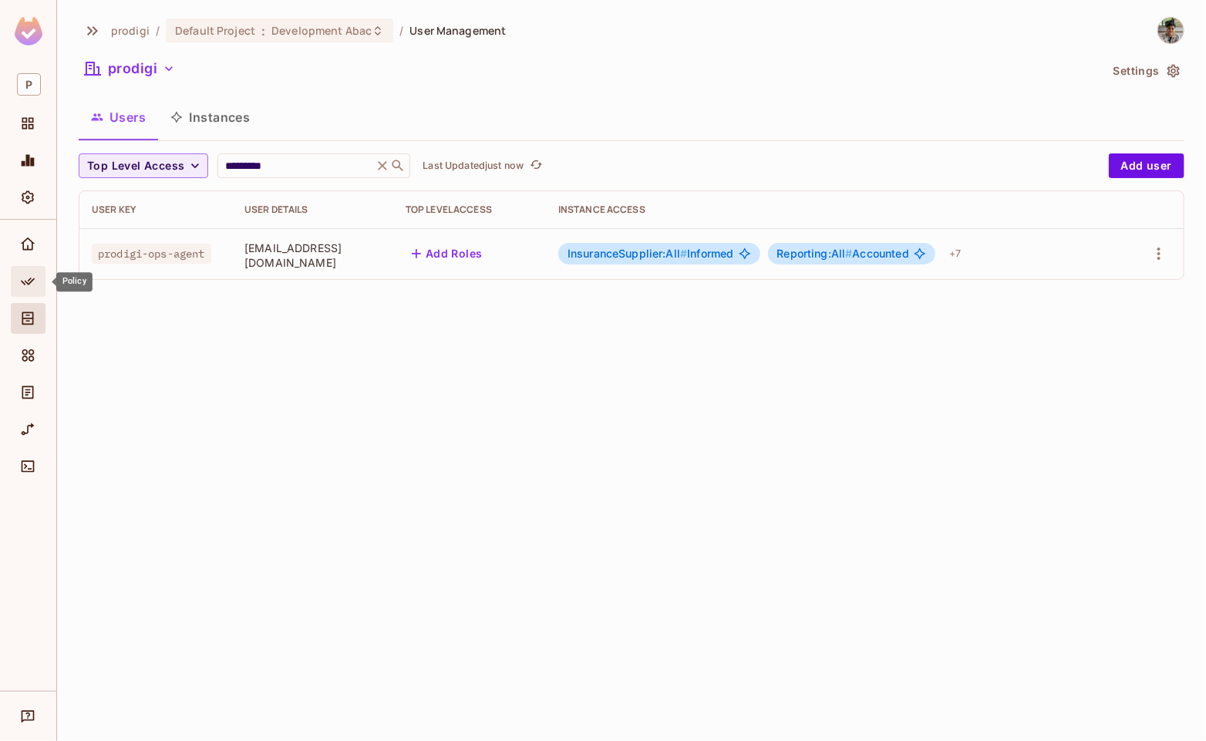
click at [25, 287] on icon "Policy" at bounding box center [27, 281] width 15 height 15
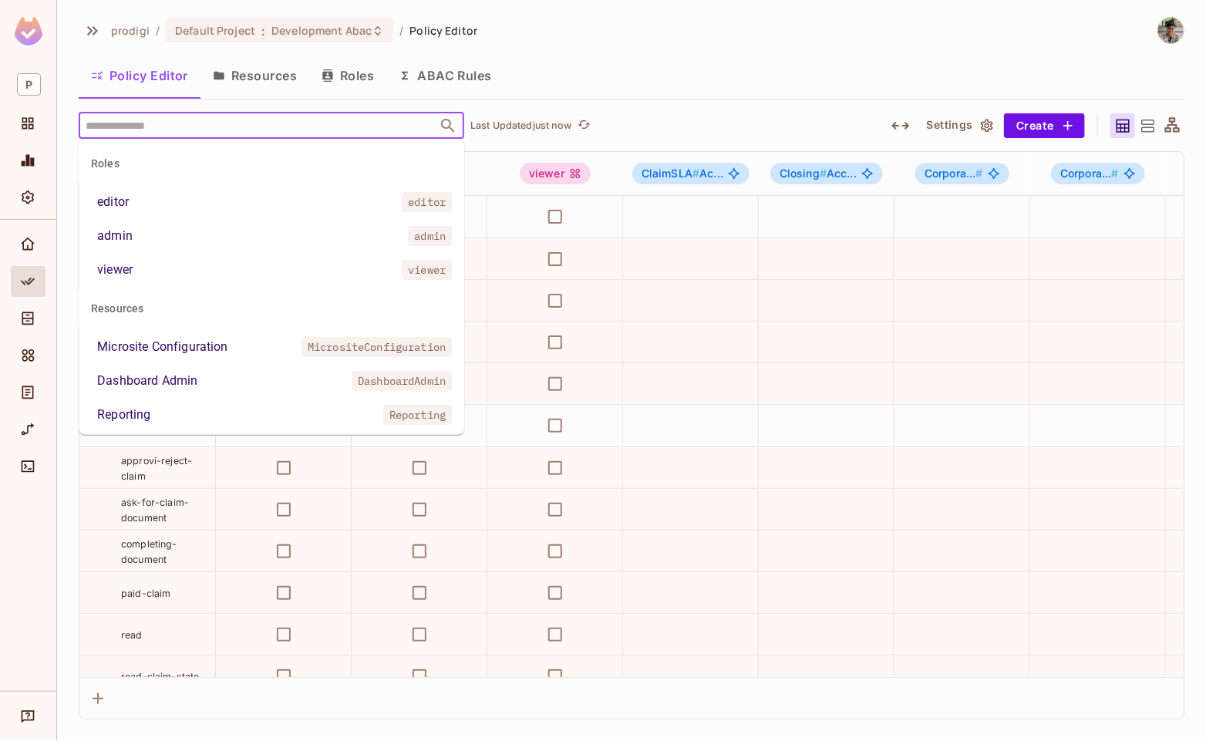
click at [296, 130] on input "text" at bounding box center [258, 125] width 352 height 27
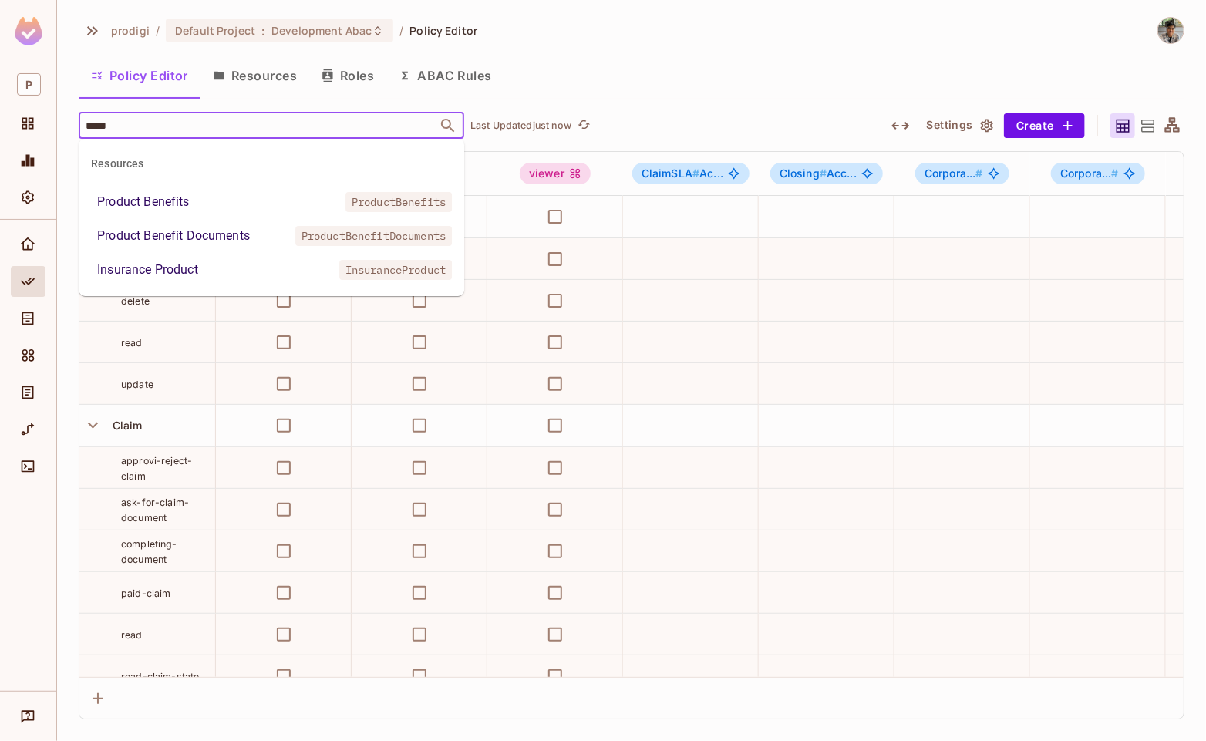
type input "******"
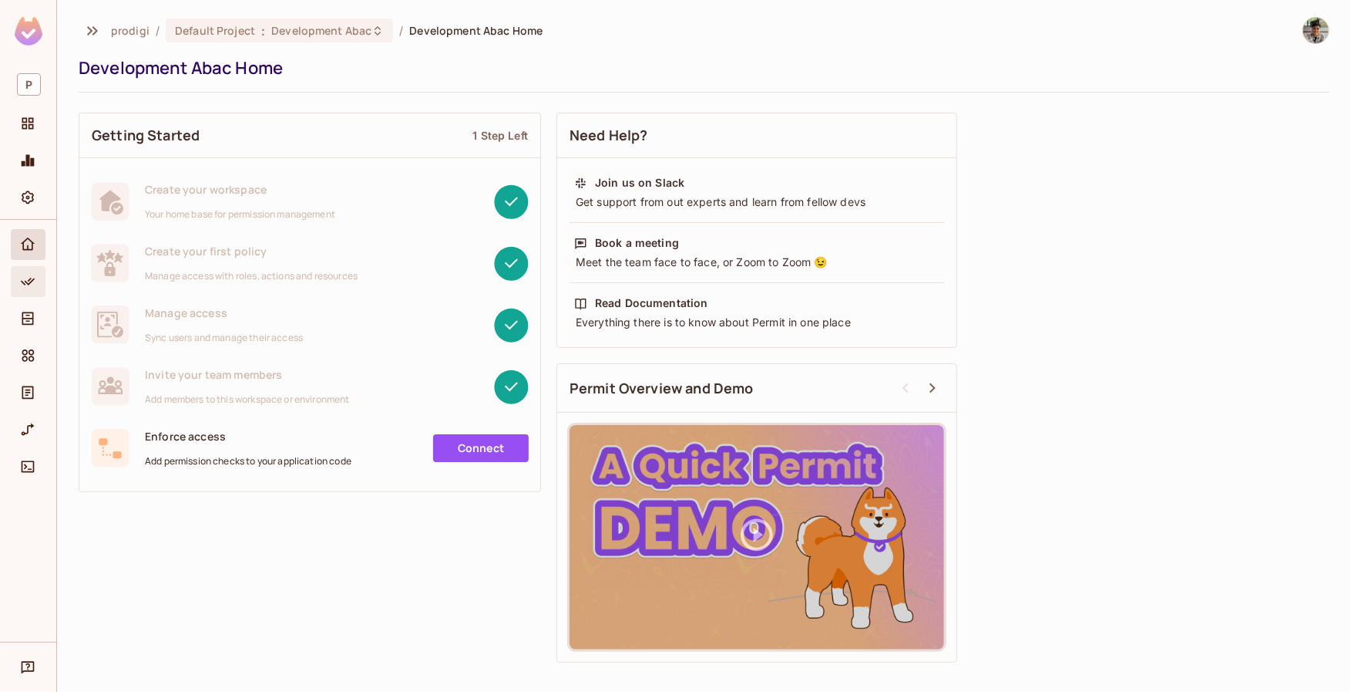
click at [37, 283] on div "Policy" at bounding box center [30, 281] width 26 height 19
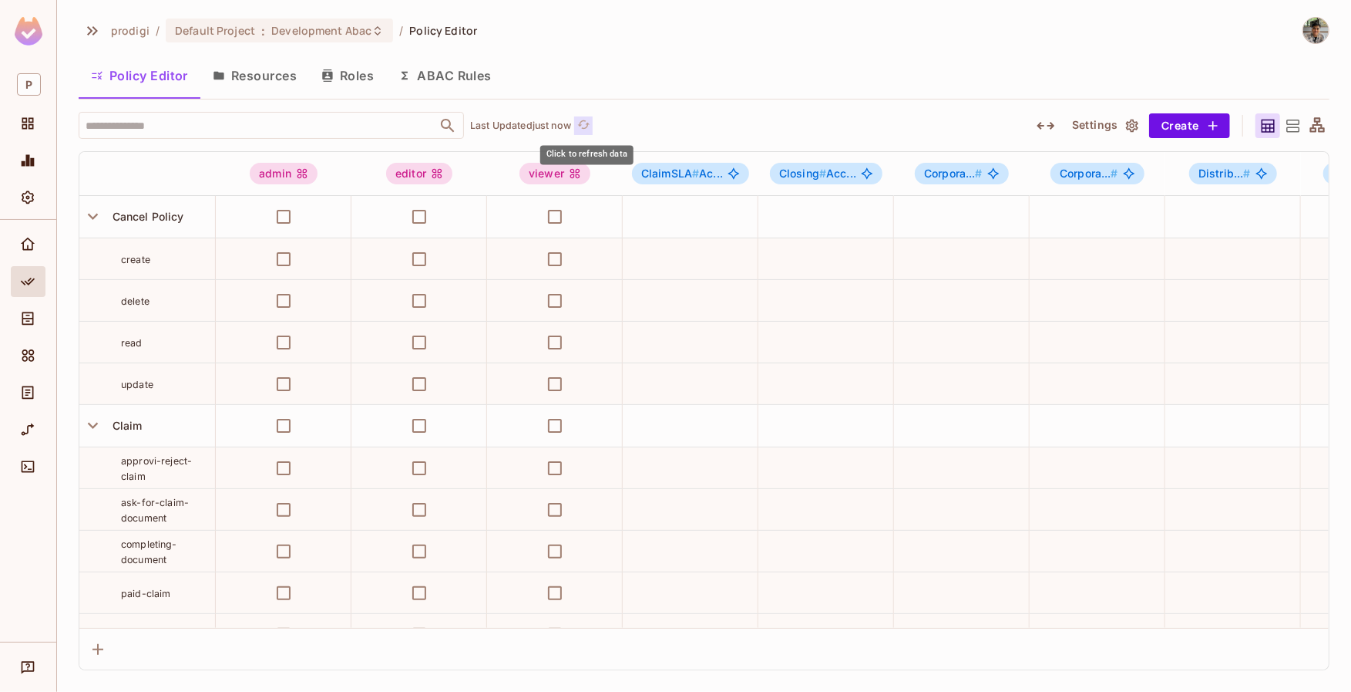
click at [590, 123] on icon "refresh" at bounding box center [583, 123] width 12 height 8
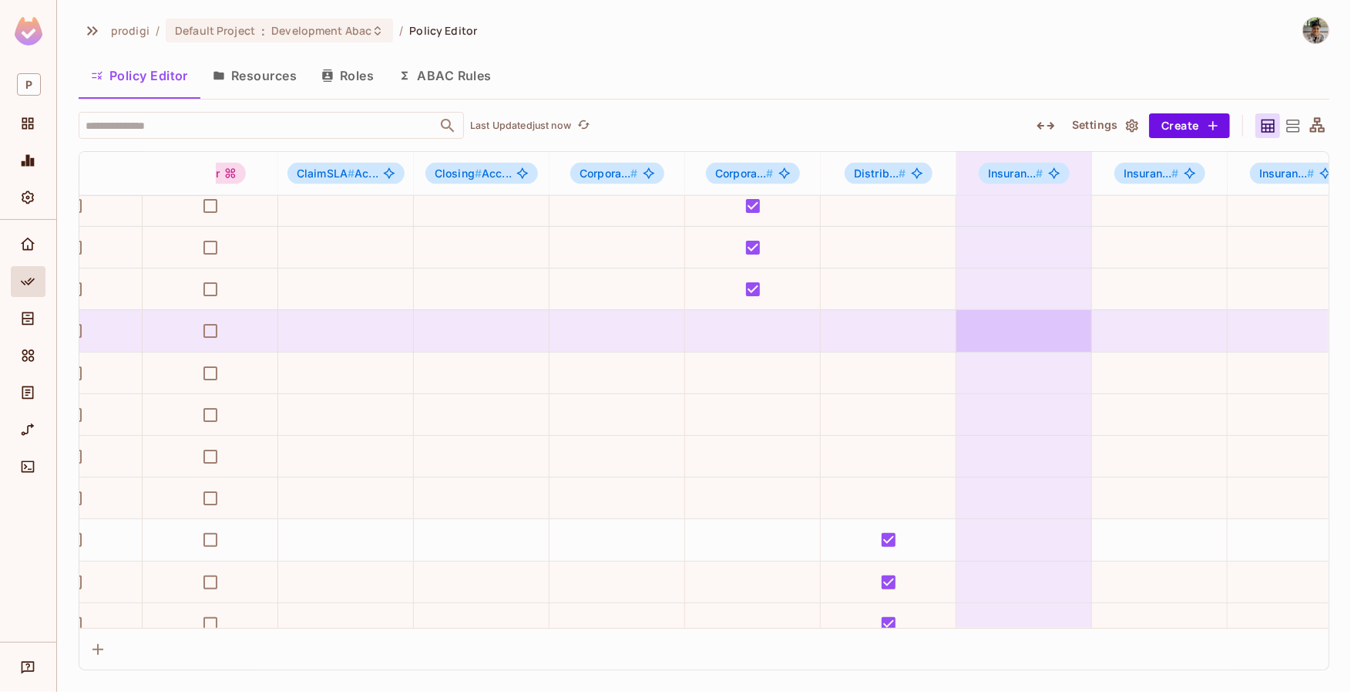
scroll to position [1514, 0]
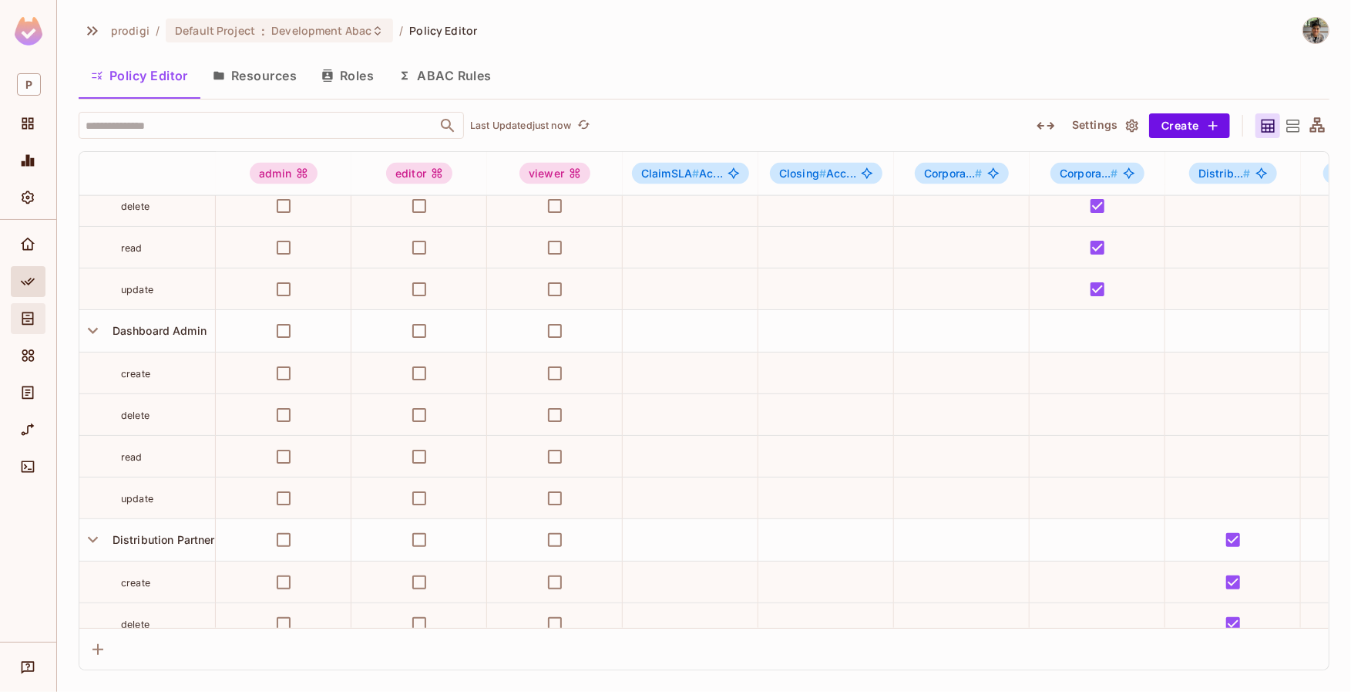
click at [31, 327] on span "Directory" at bounding box center [28, 318] width 19 height 19
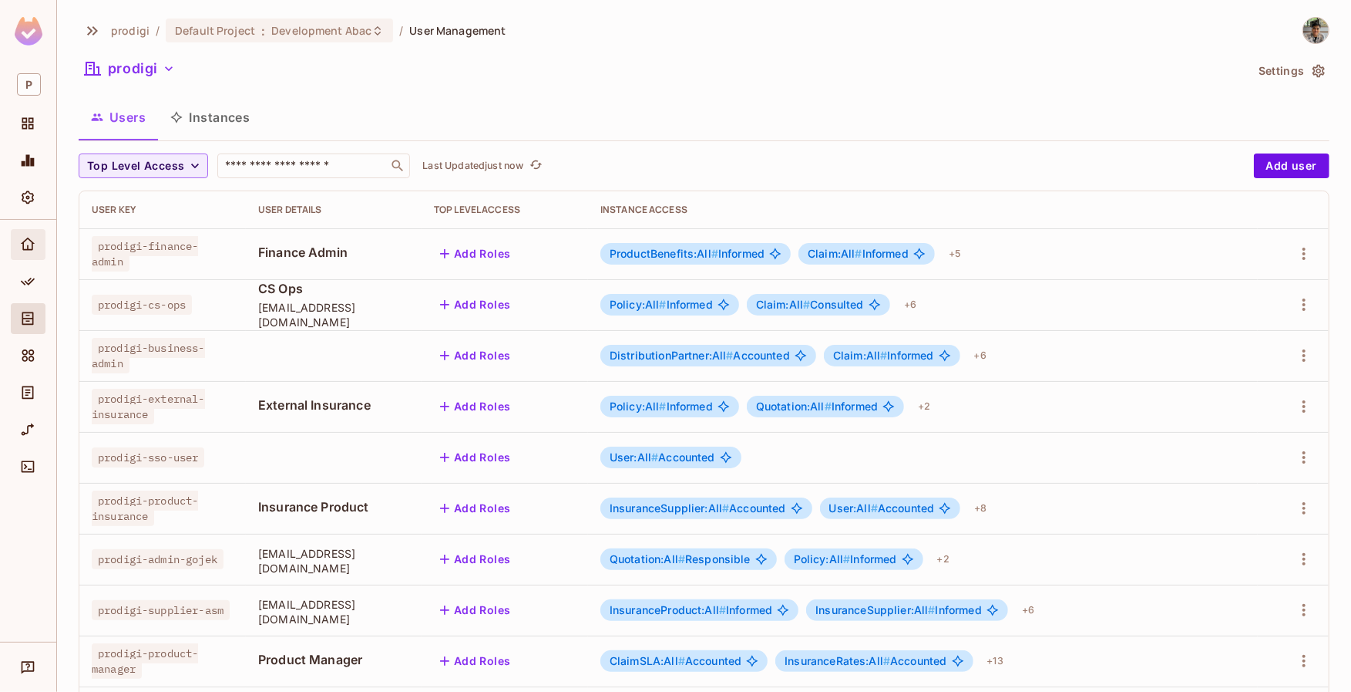
click at [27, 255] on div "Home" at bounding box center [28, 244] width 35 height 31
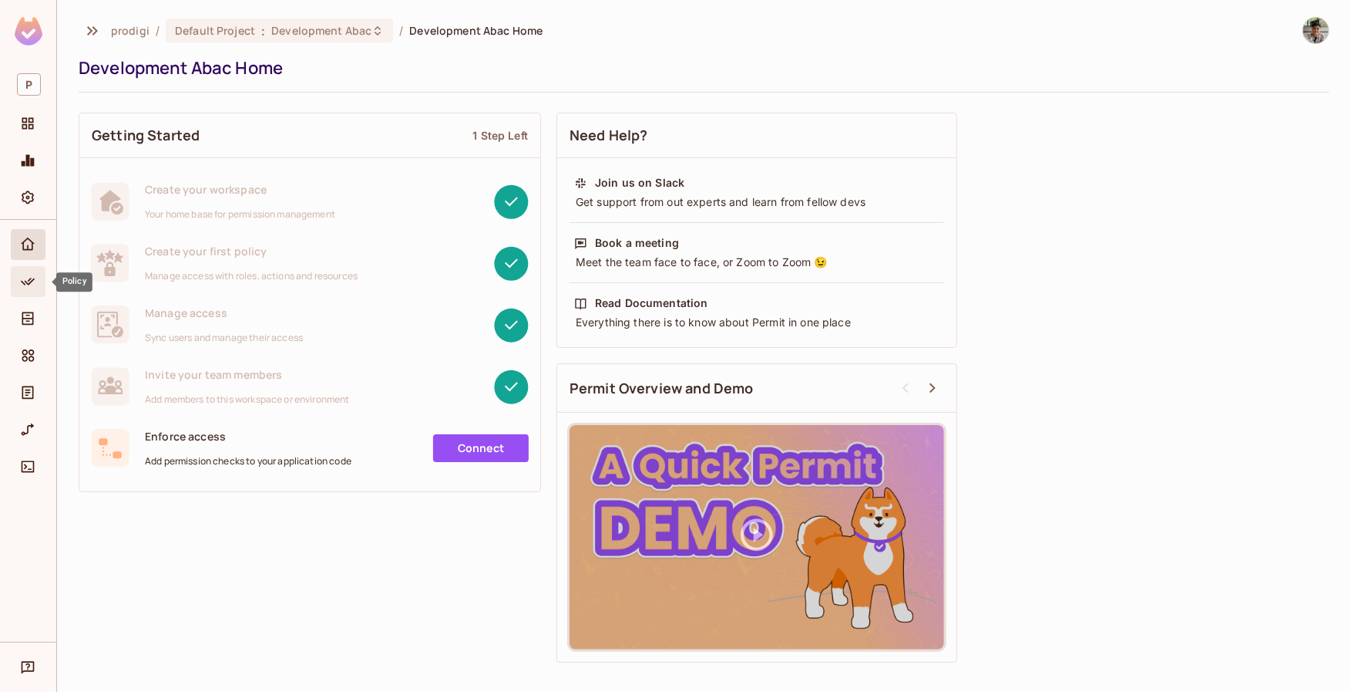
click at [33, 289] on span "Policy" at bounding box center [28, 281] width 19 height 19
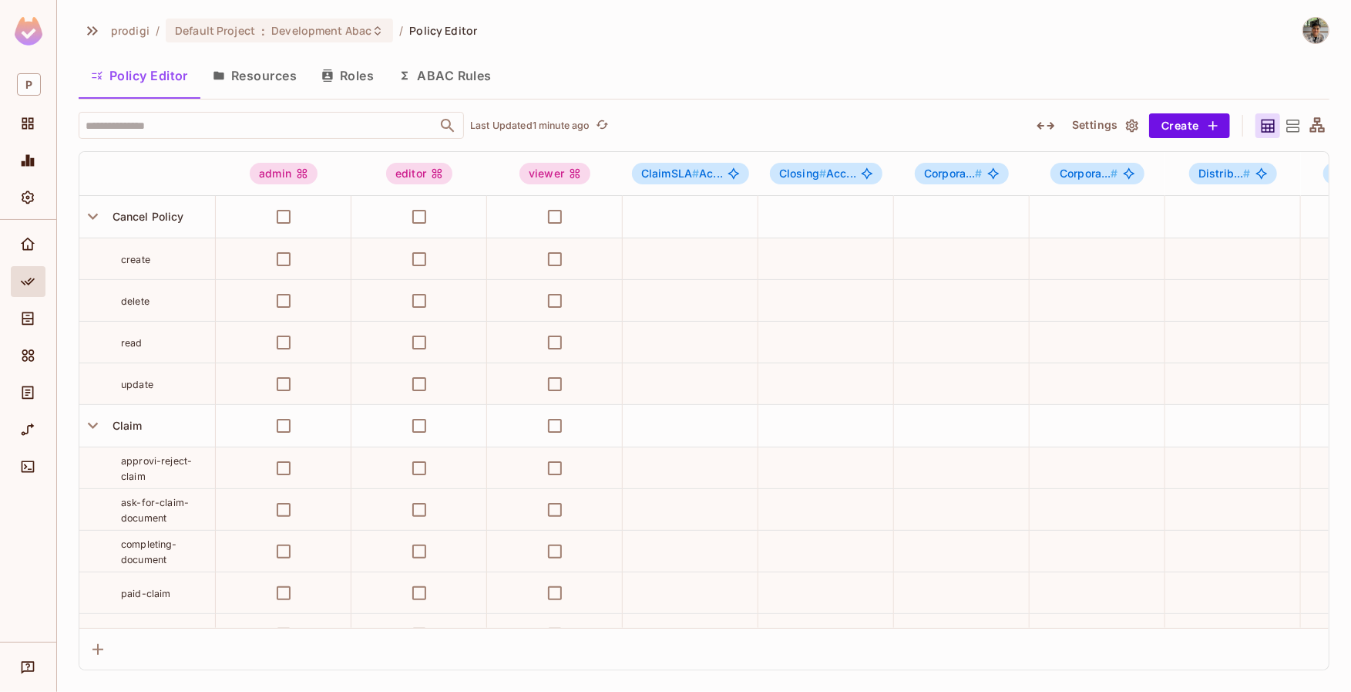
click at [352, 85] on button "Roles" at bounding box center [347, 75] width 77 height 39
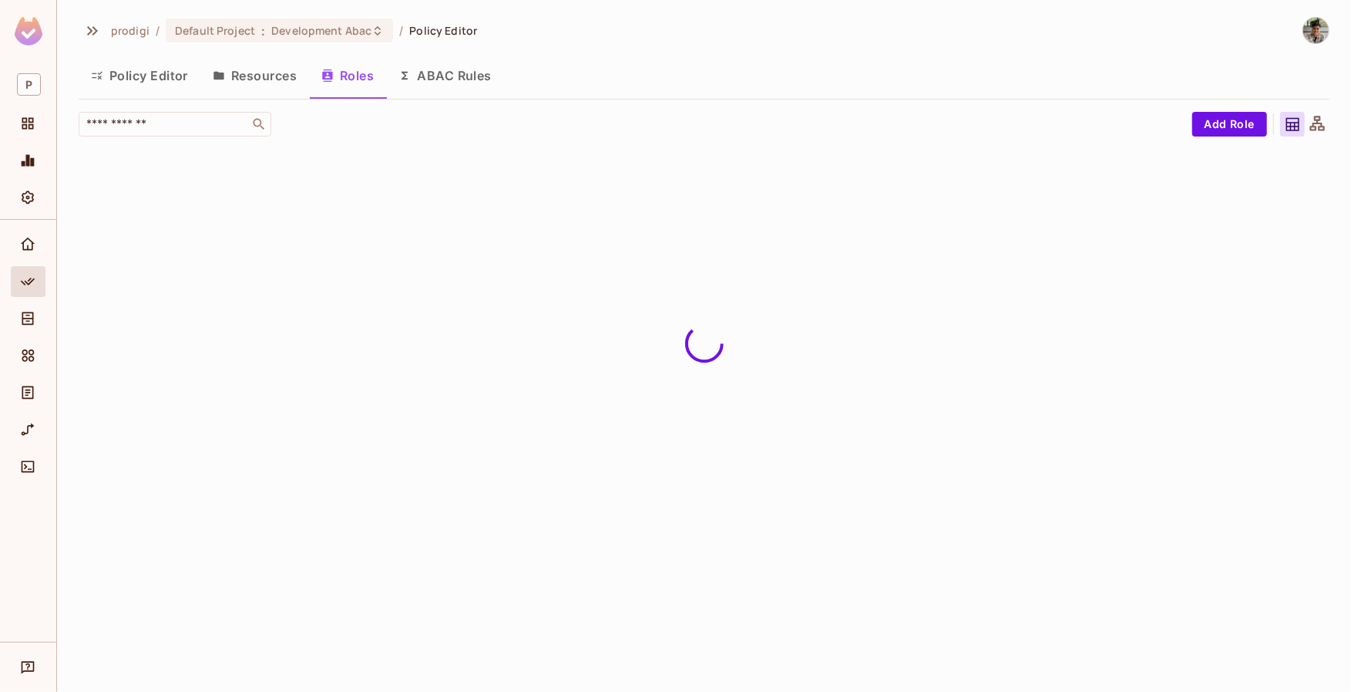
click at [666, 353] on div "prodigi / Default Project : Development Abac / Policy Editor Policy Editor Reso…" at bounding box center [704, 346] width 1294 height 692
click at [666, 352] on div "prodigi / Default Project : Development Abac / Policy Editor Policy Editor Reso…" at bounding box center [704, 346] width 1294 height 692
click at [667, 352] on div "prodigi / Default Project : Development Abac / Policy Editor Policy Editor Reso…" at bounding box center [704, 346] width 1294 height 692
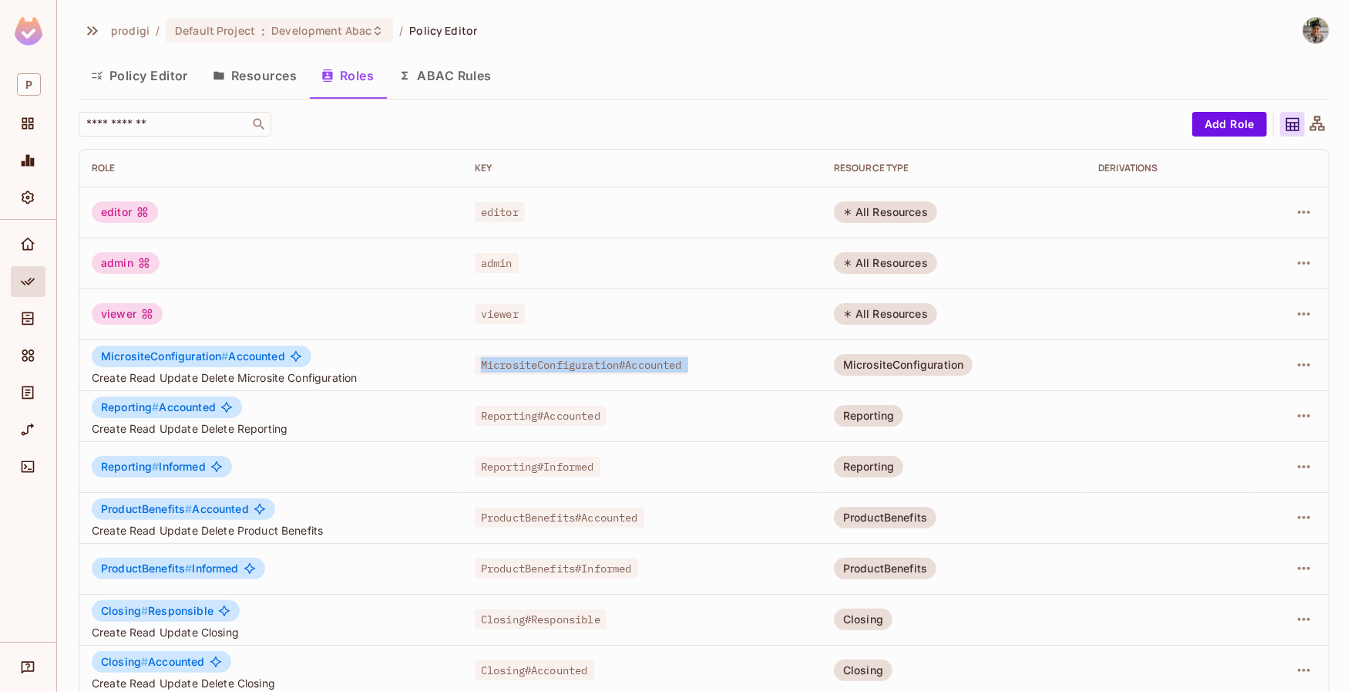
click at [667, 352] on td "MicrositeConfiguration#Accounted" at bounding box center [642, 364] width 359 height 51
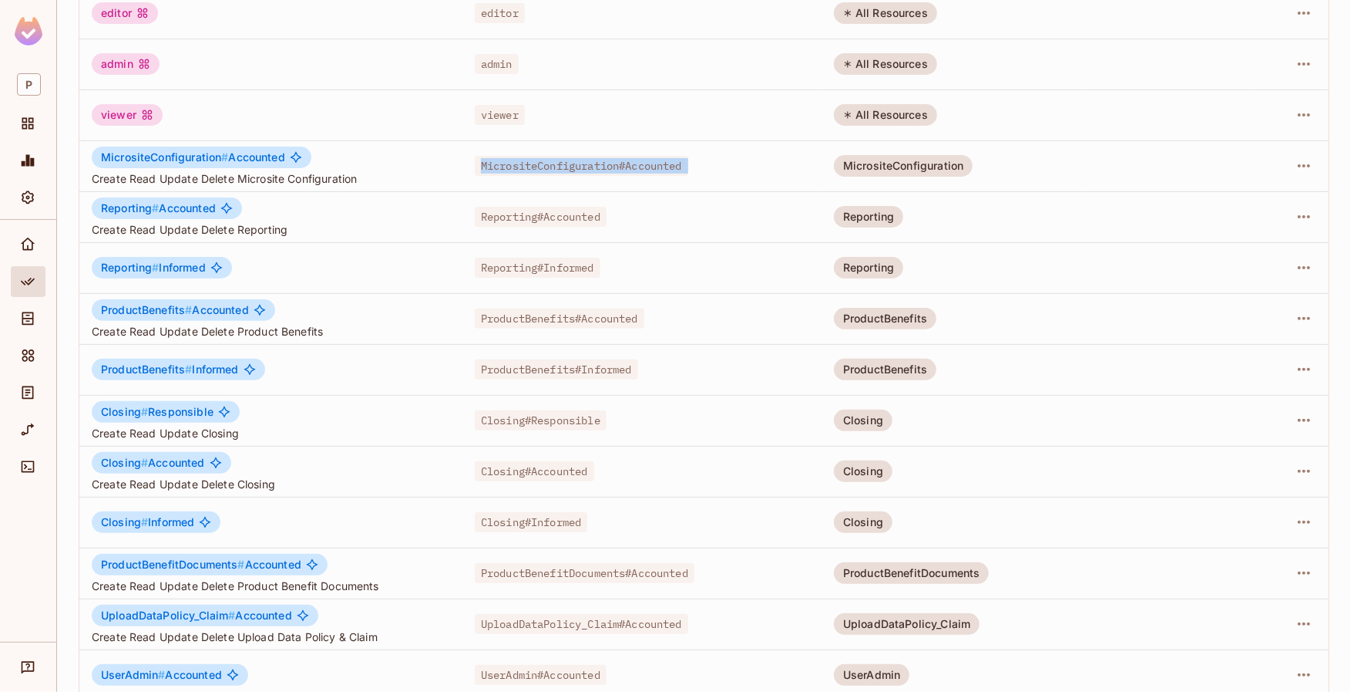
scroll to position [210, 0]
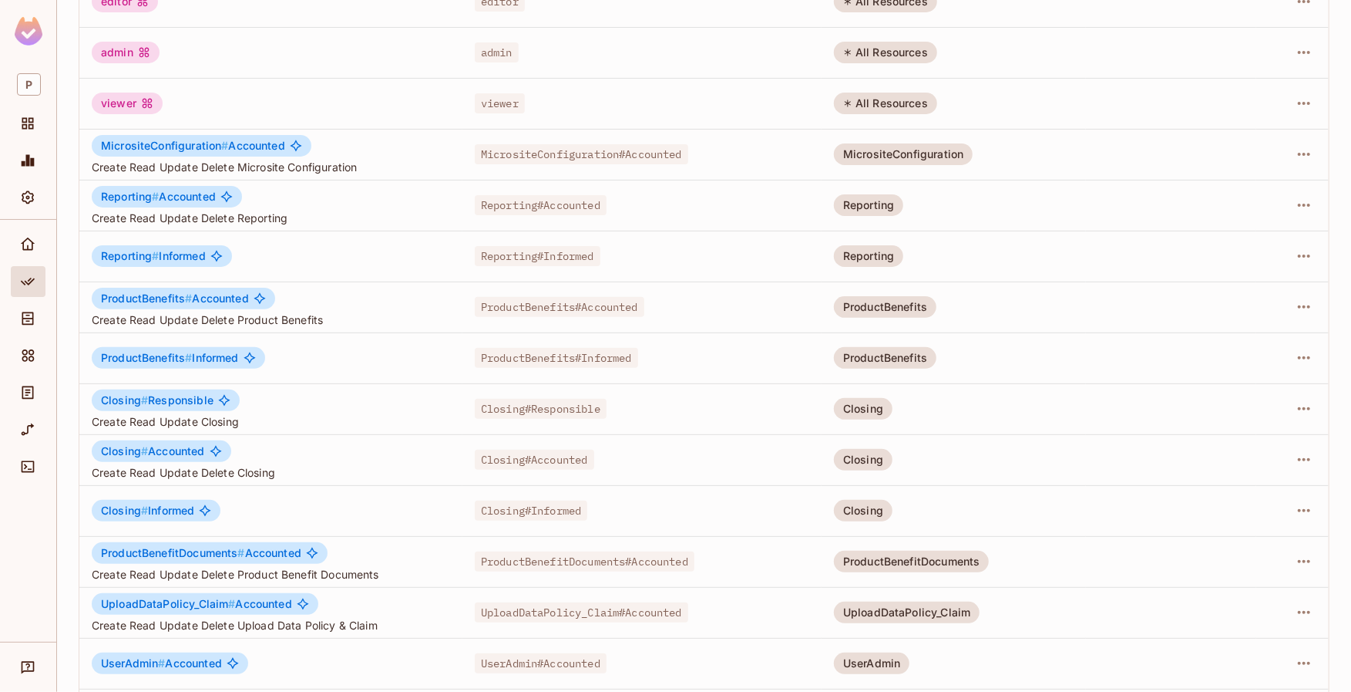
click at [489, 218] on td "Reporting#Accounted" at bounding box center [642, 205] width 359 height 51
drag, startPoint x: 483, startPoint y: 208, endPoint x: 592, endPoint y: 220, distance: 110.2
click at [592, 220] on td "Reporting#Accounted" at bounding box center [642, 205] width 359 height 51
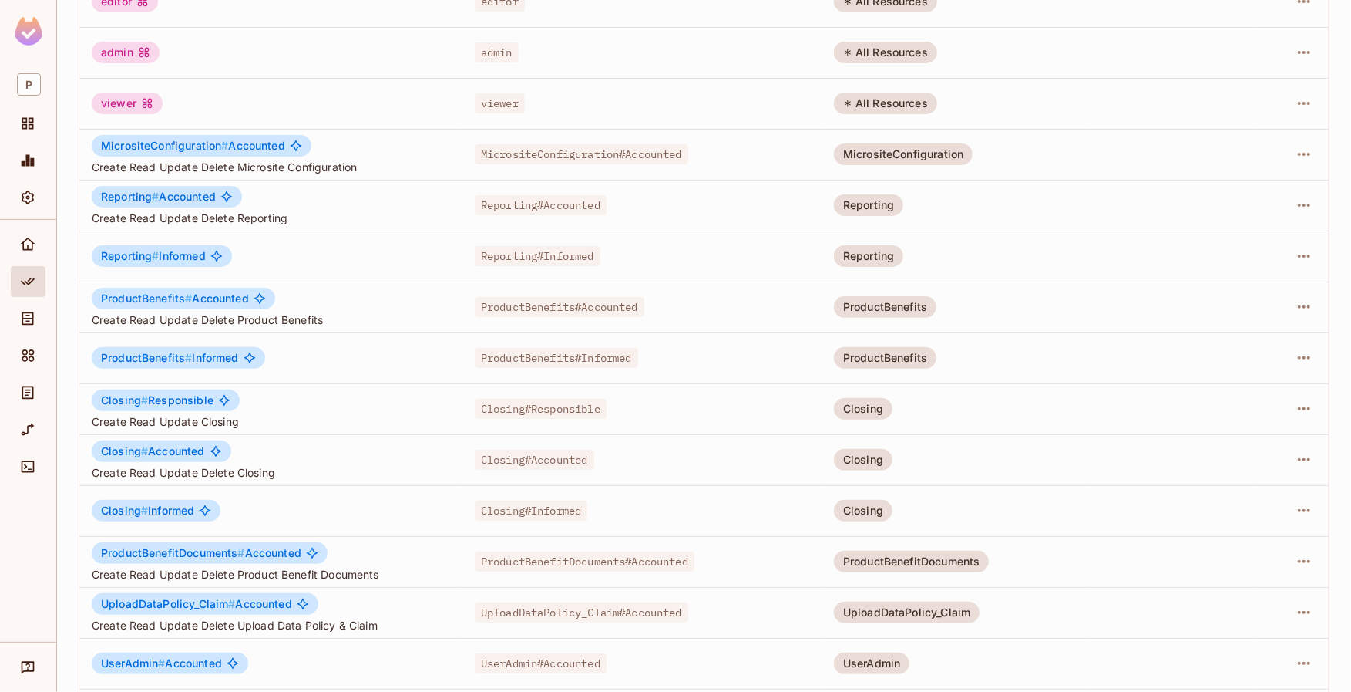
click at [547, 266] on td "Reporting#Informed" at bounding box center [642, 256] width 359 height 51
click at [541, 301] on span "ProductBenefits#Accounted" at bounding box center [560, 307] width 170 height 20
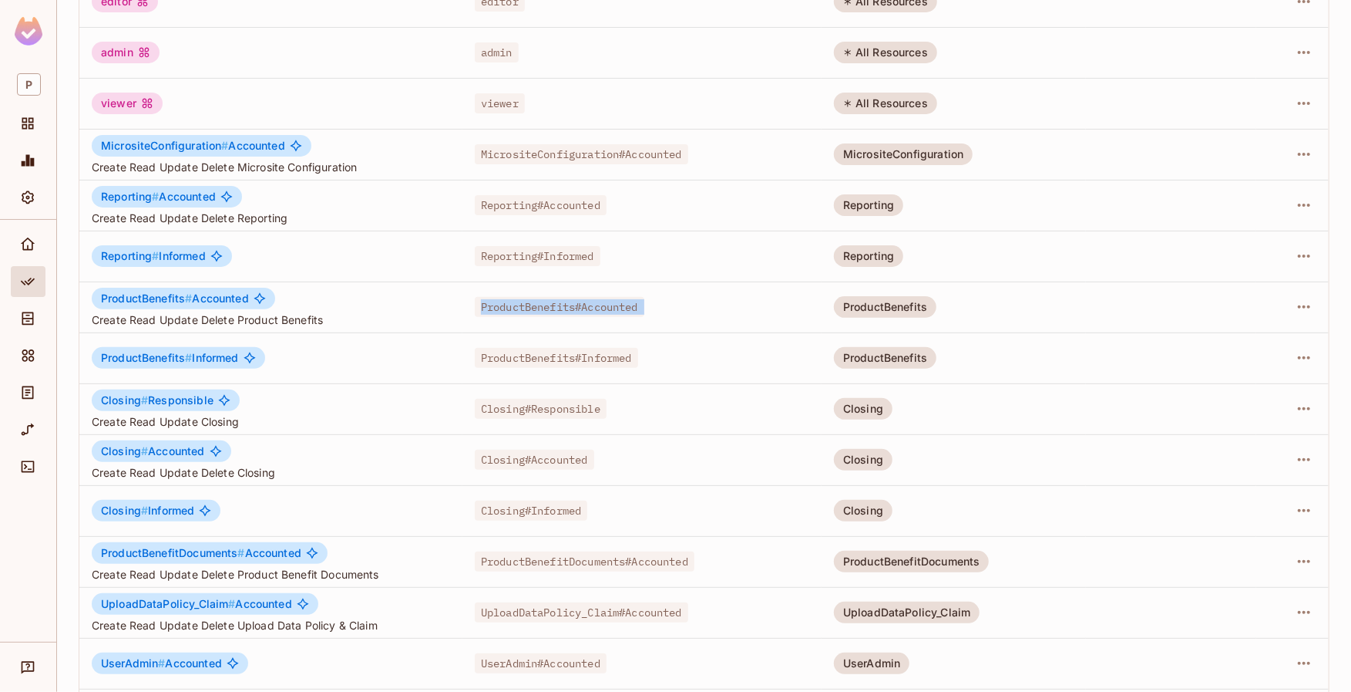
click at [541, 301] on span "ProductBenefits#Accounted" at bounding box center [560, 307] width 170 height 20
drag, startPoint x: 582, startPoint y: 350, endPoint x: 576, endPoint y: 341, distance: 11.1
click at [582, 351] on span "ProductBenefits#Informed" at bounding box center [556, 358] width 163 height 20
click at [576, 341] on td "ProductBenefits#Informed" at bounding box center [642, 357] width 359 height 51
click at [581, 366] on td "ProductBenefits#Informed" at bounding box center [642, 357] width 359 height 51
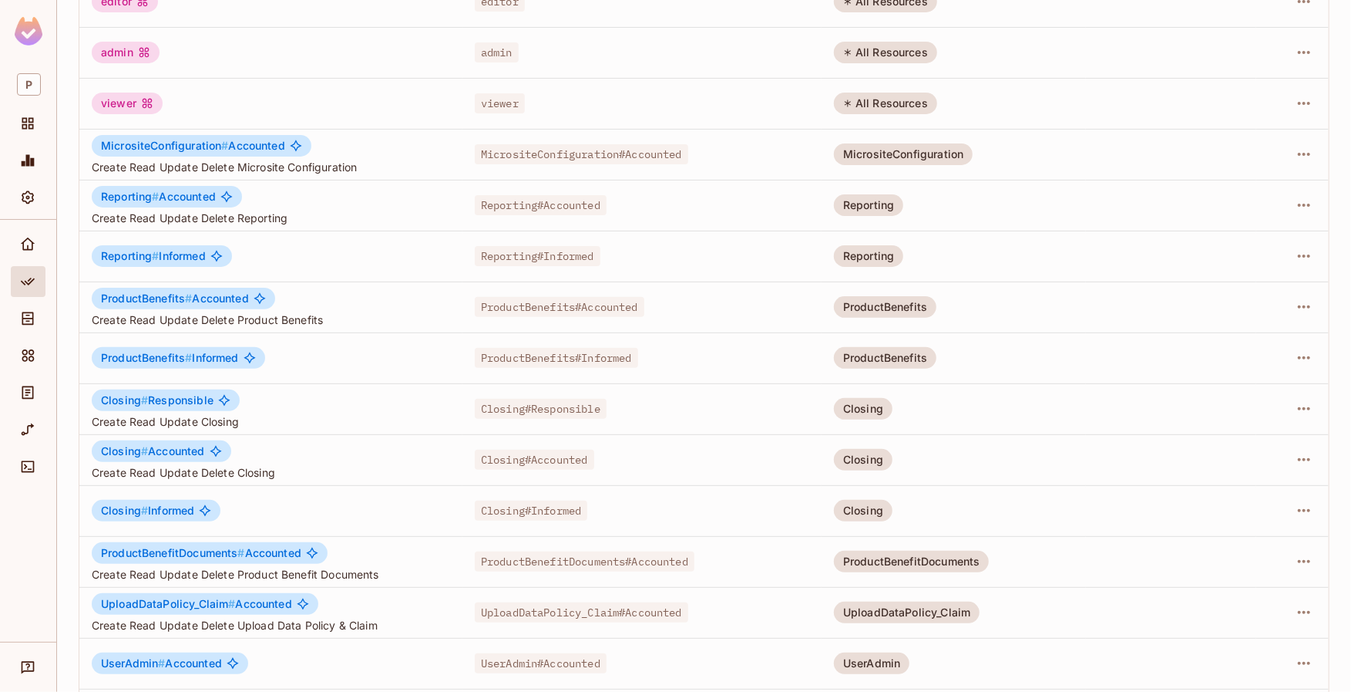
click at [573, 361] on span "ProductBenefits#Informed" at bounding box center [556, 358] width 163 height 20
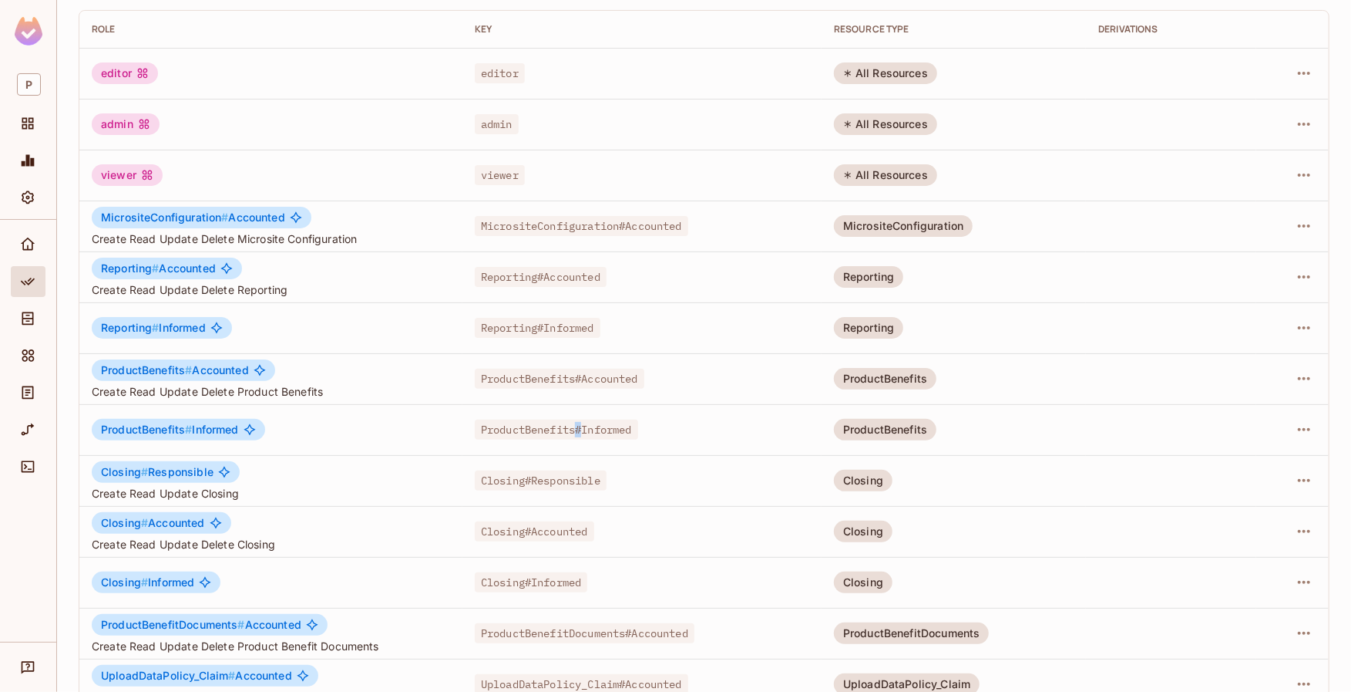
scroll to position [0, 0]
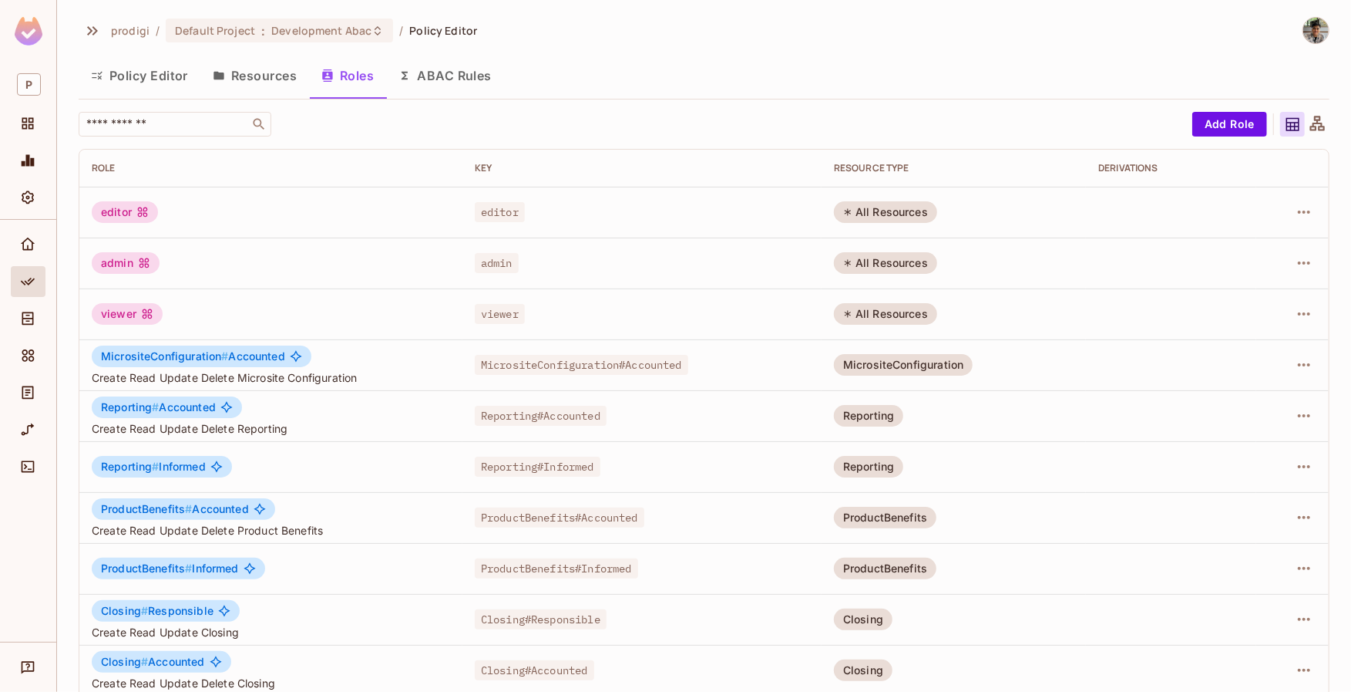
click at [685, 326] on td "viewer" at bounding box center [642, 313] width 359 height 51
click at [31, 309] on span "Directory" at bounding box center [28, 318] width 19 height 19
